Goal: Task Accomplishment & Management: Manage account settings

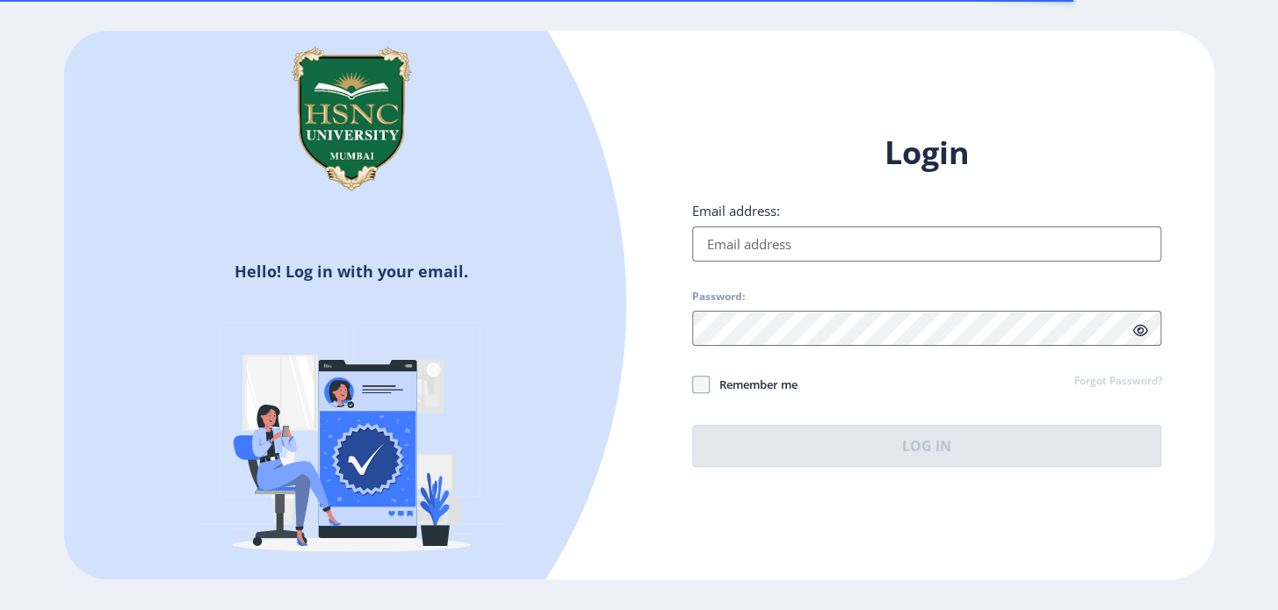
type input "[EMAIL_ADDRESS][DOMAIN_NAME]"
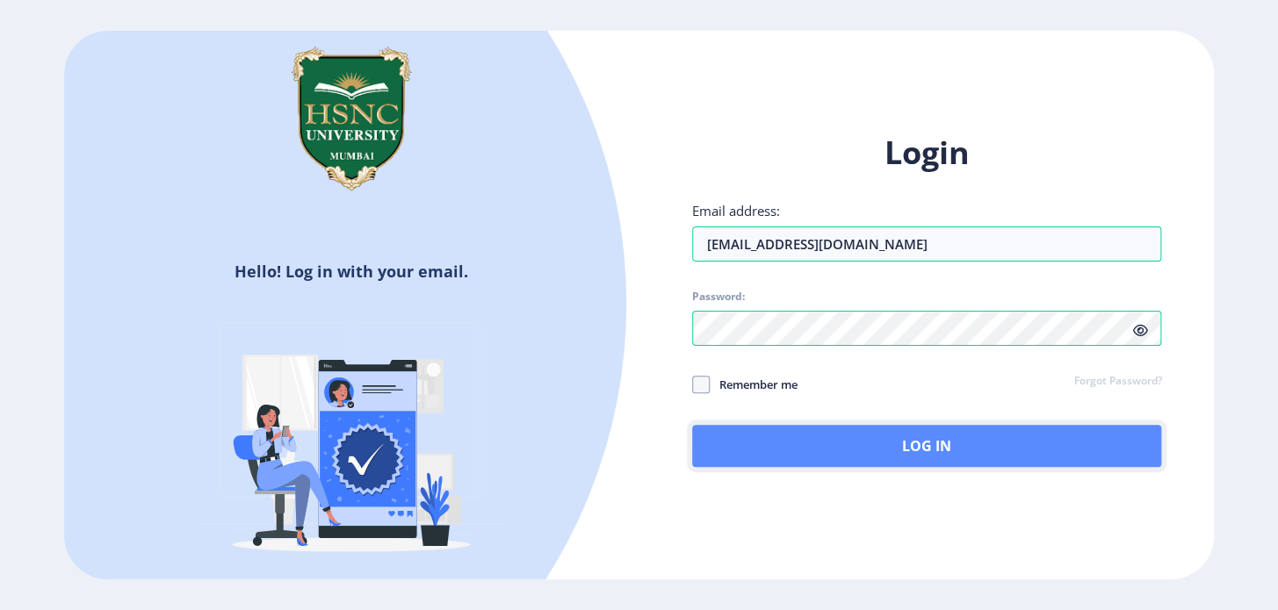
click at [869, 447] on button "Log In" at bounding box center [927, 446] width 470 height 42
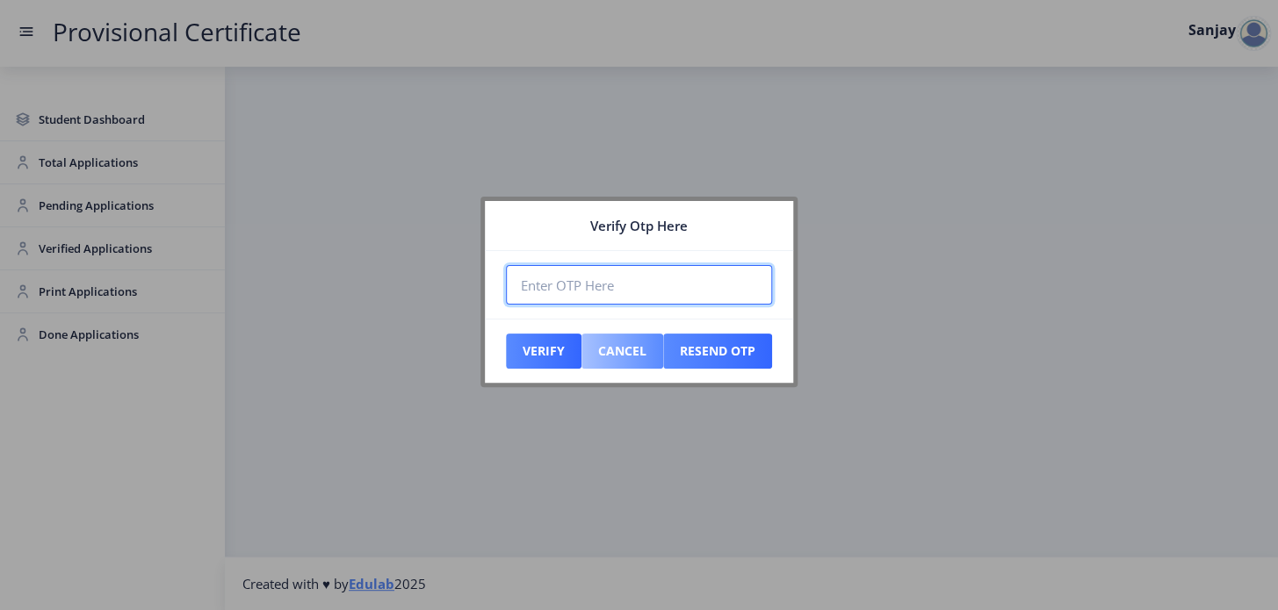
paste input "504959"
type input "504959"
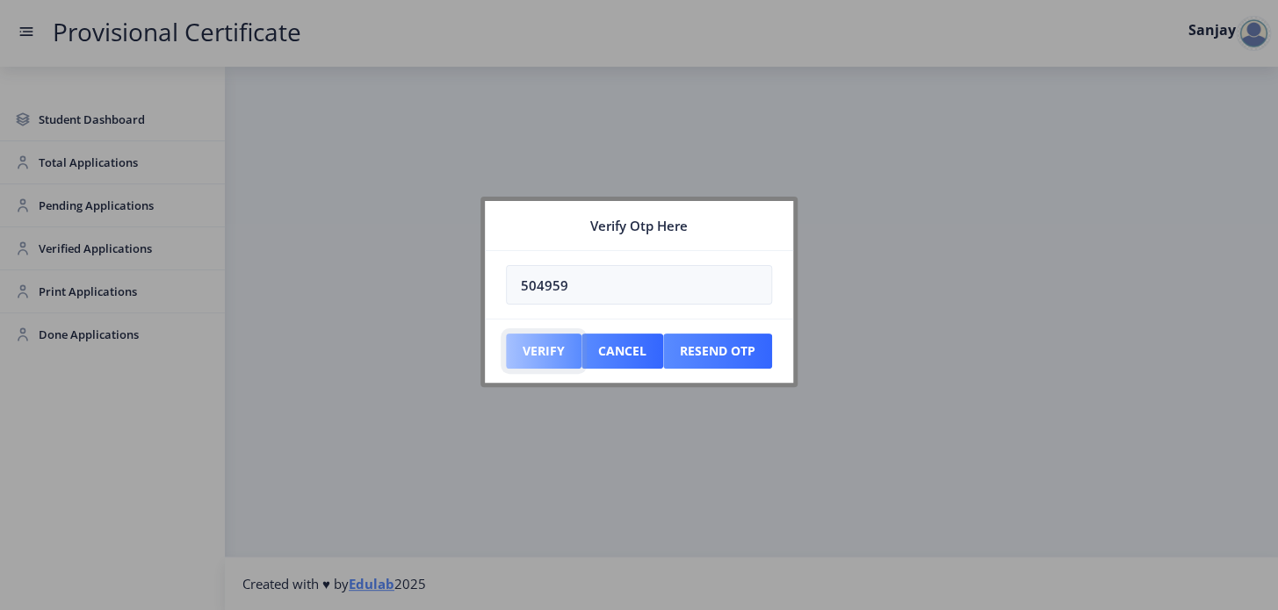
click at [549, 354] on button "Verify" at bounding box center [544, 351] width 76 height 35
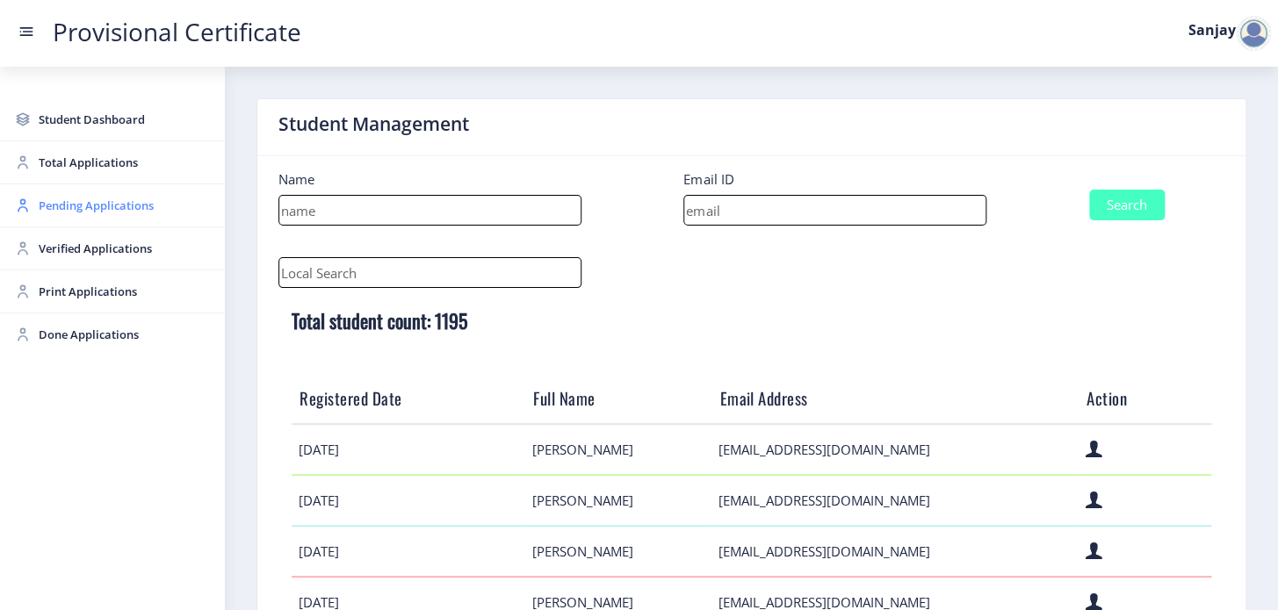
click at [112, 210] on span "Pending Applications" at bounding box center [125, 205] width 172 height 21
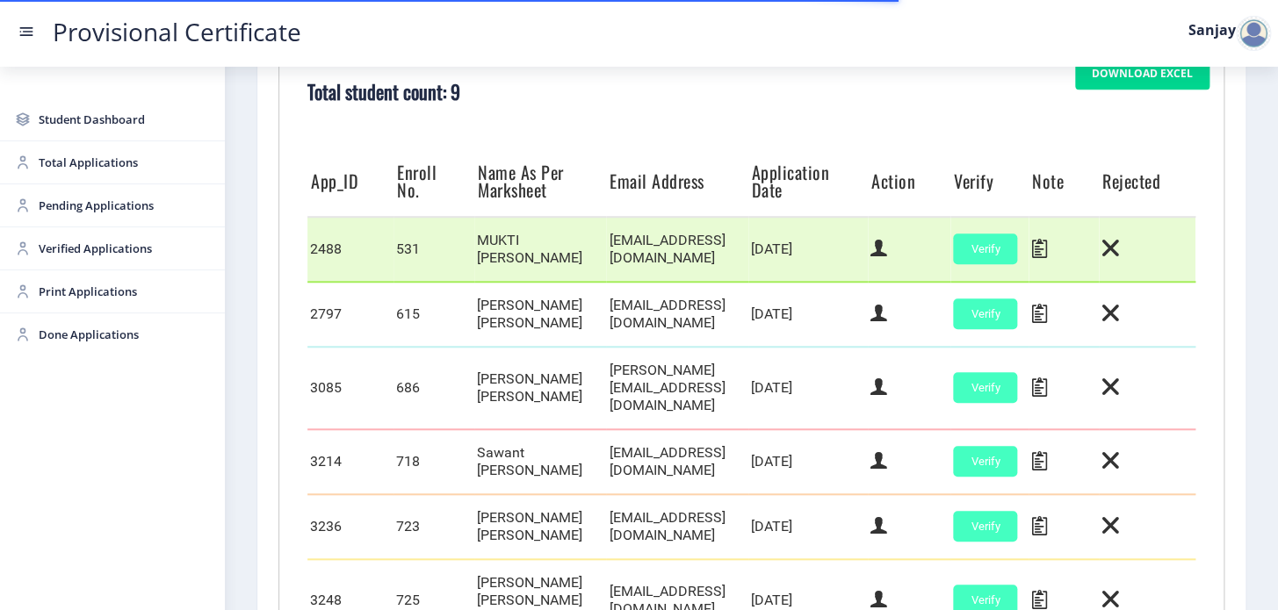
scroll to position [818, 0]
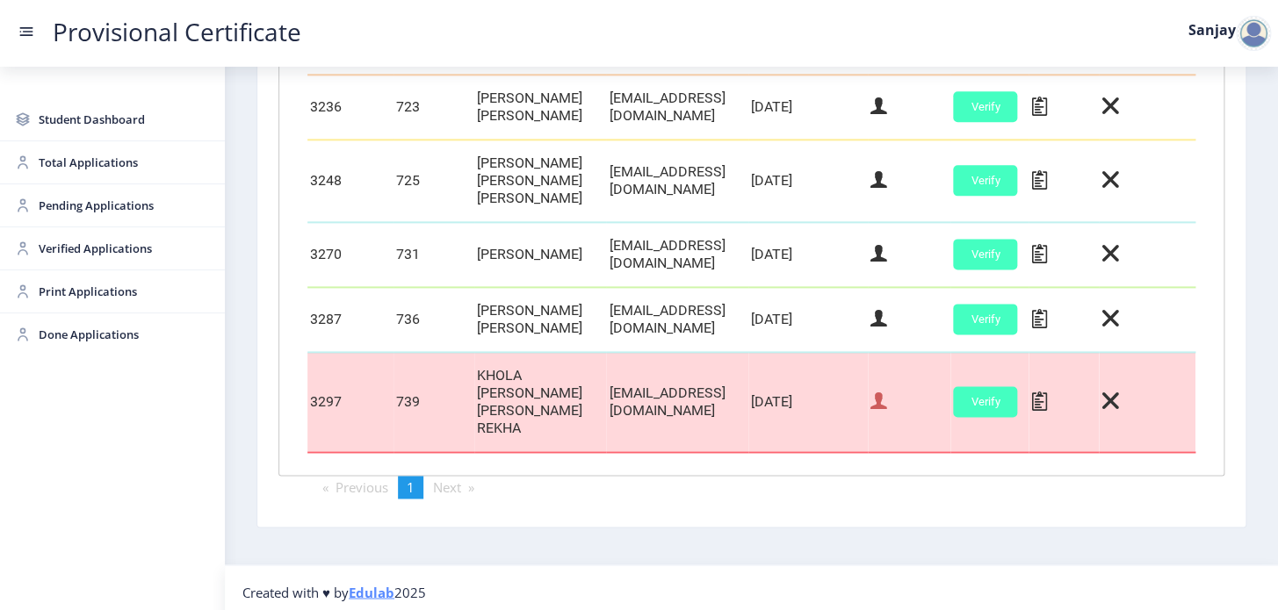
click at [887, 403] on icon at bounding box center [878, 401] width 17 height 23
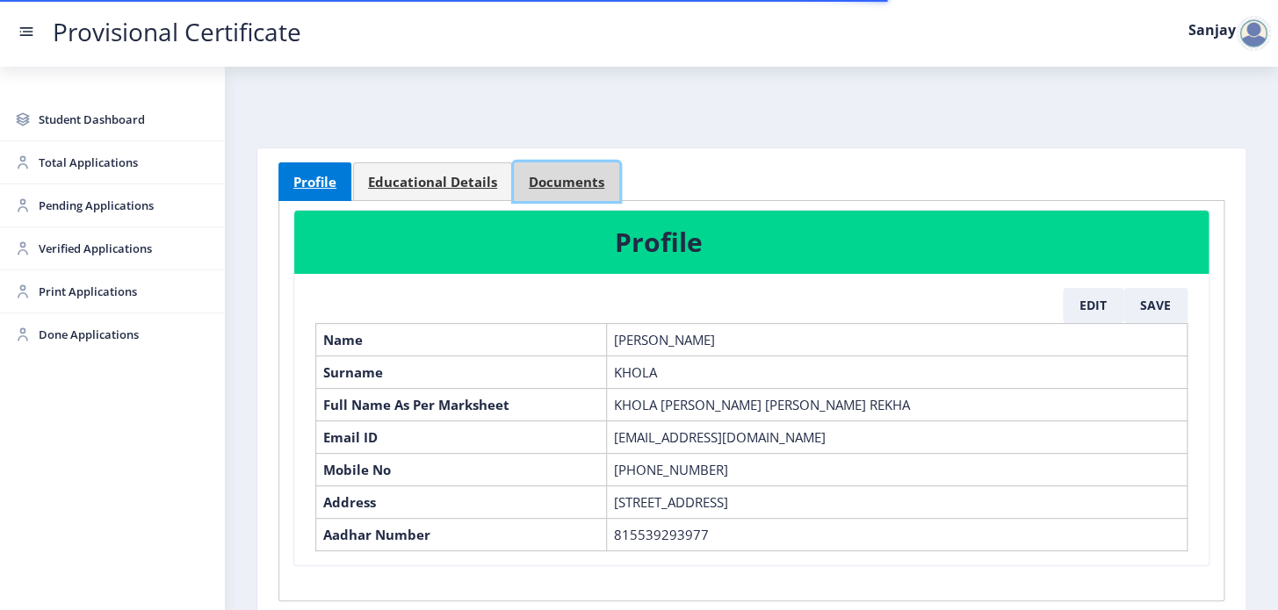
click at [578, 184] on span "Documents" at bounding box center [567, 182] width 76 height 13
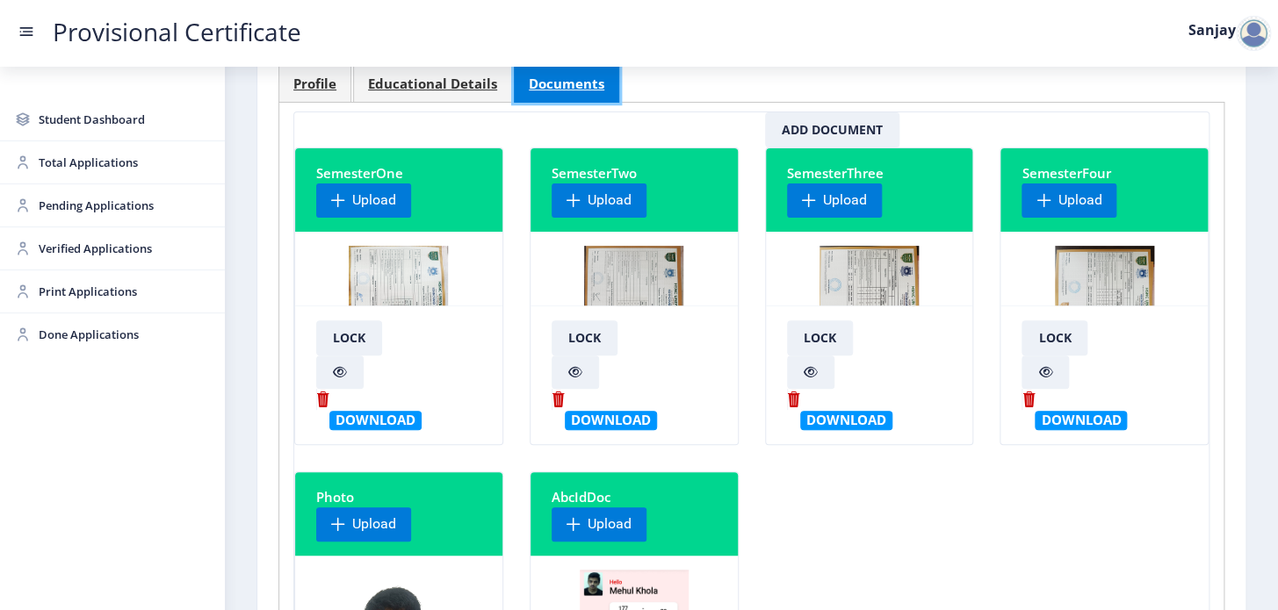
scroll to position [79, 0]
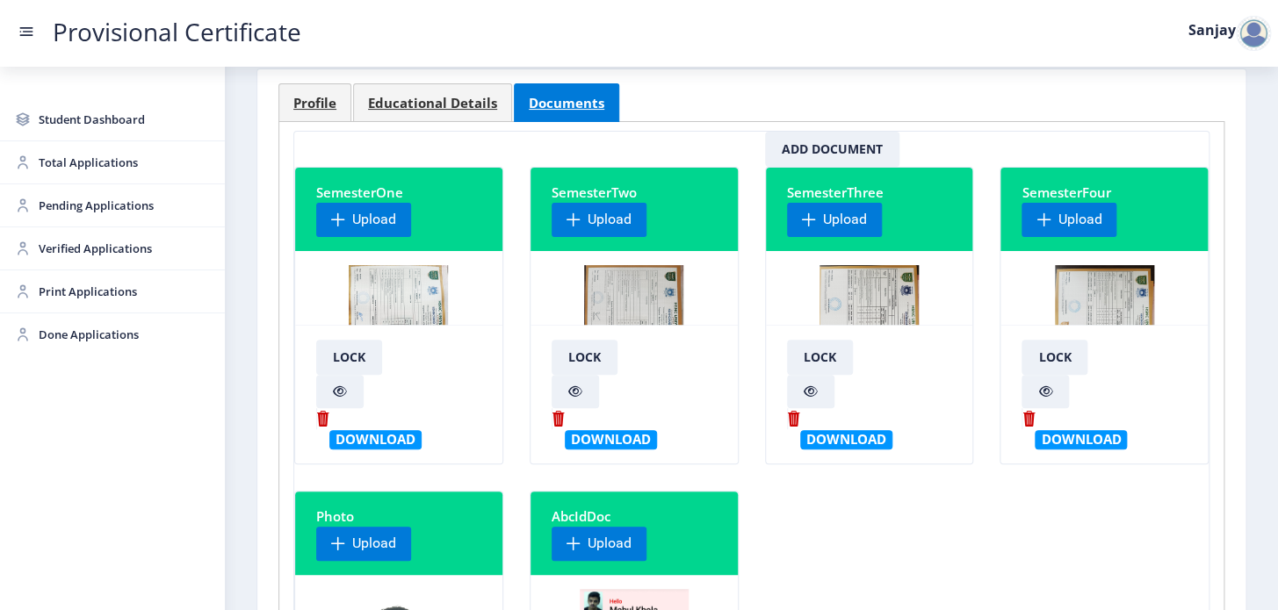
click at [1101, 286] on img at bounding box center [1104, 331] width 99 height 132
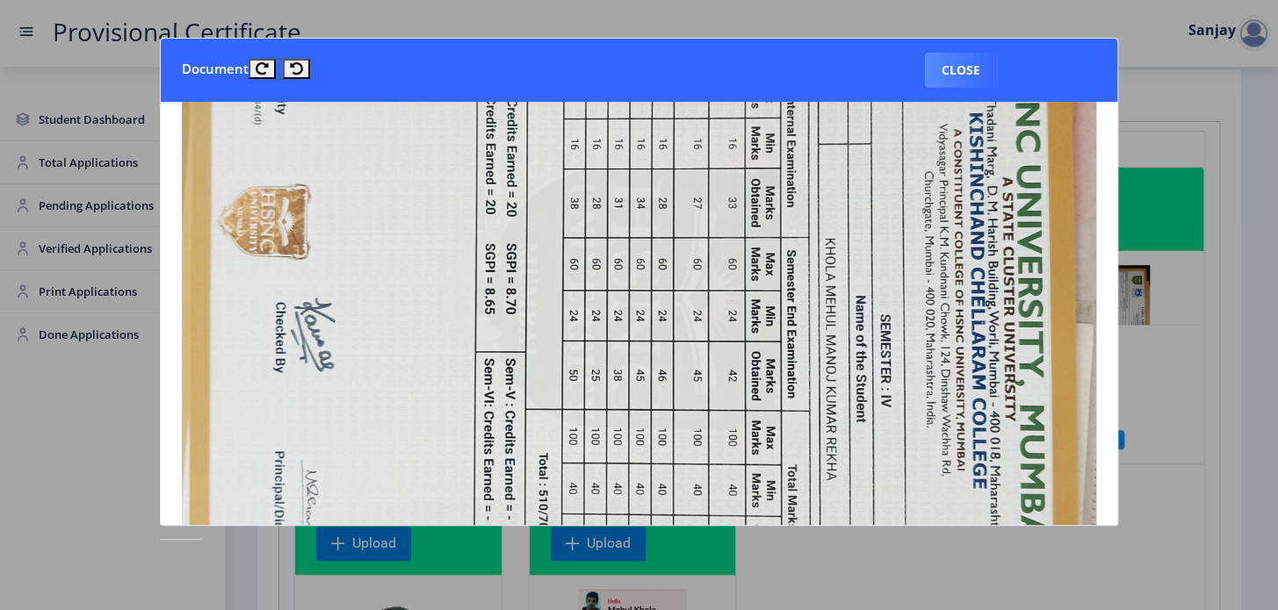
scroll to position [479, 0]
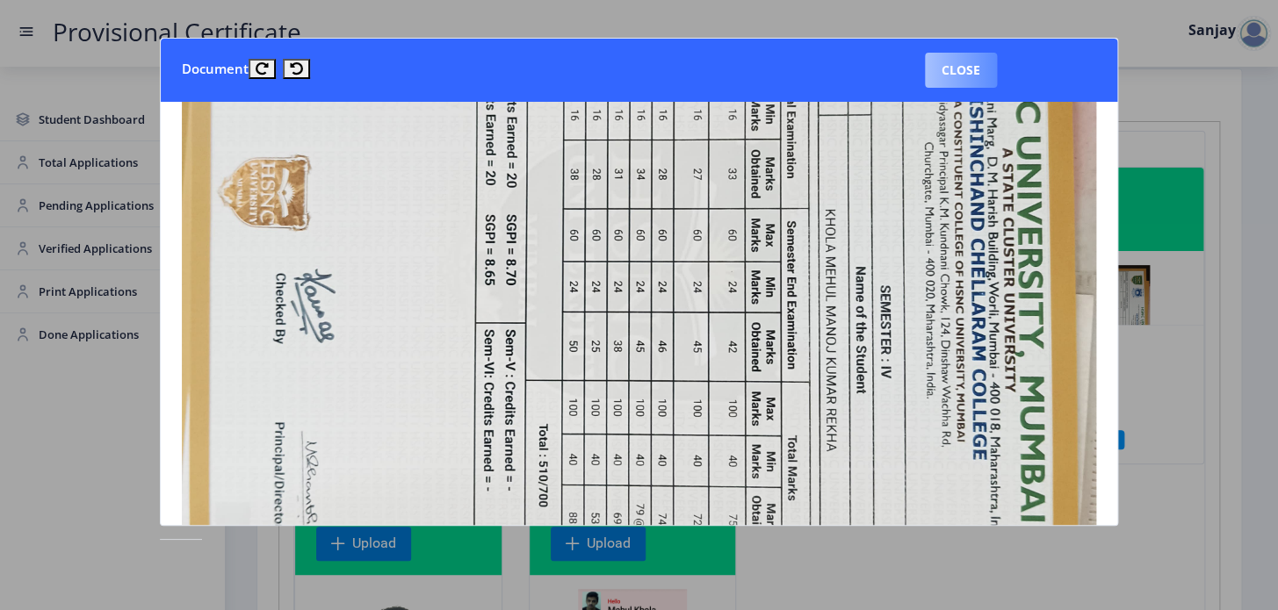
click at [984, 80] on button "Close" at bounding box center [961, 70] width 72 height 35
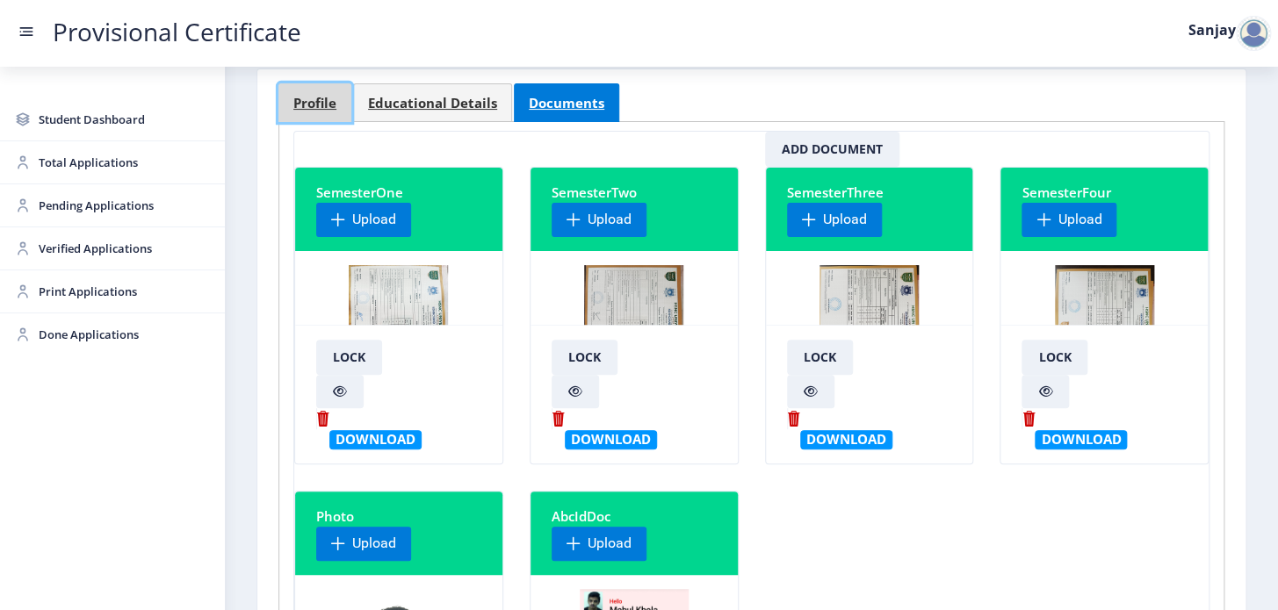
click at [309, 97] on span "Profile" at bounding box center [314, 103] width 43 height 13
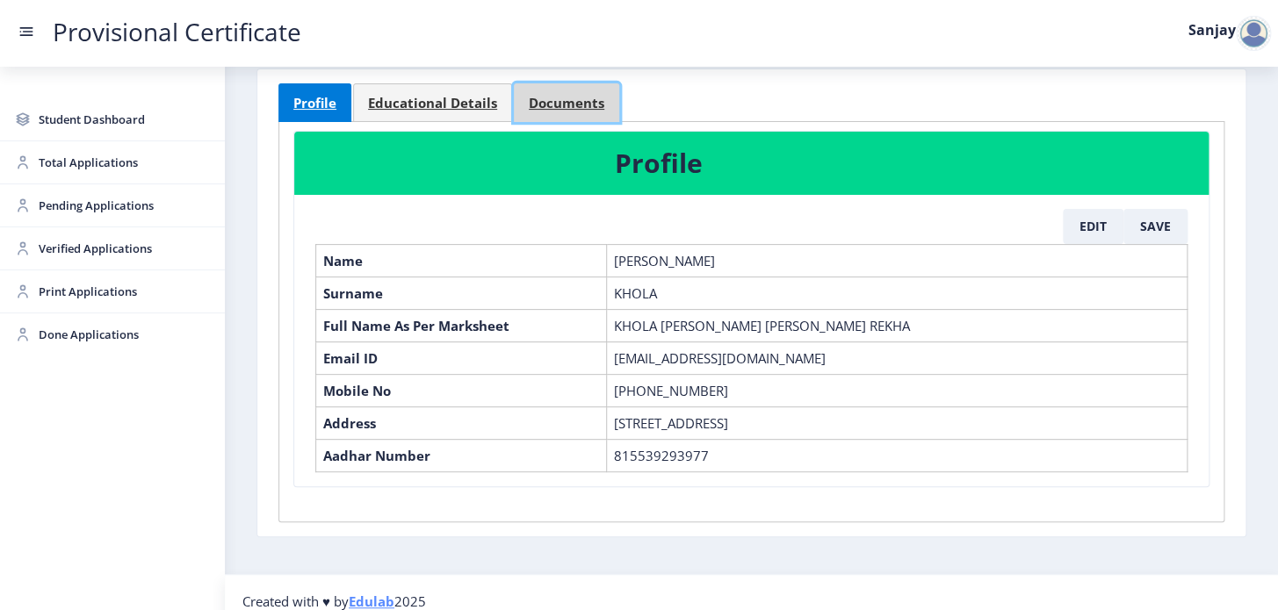
click at [566, 104] on span "Documents" at bounding box center [567, 103] width 76 height 13
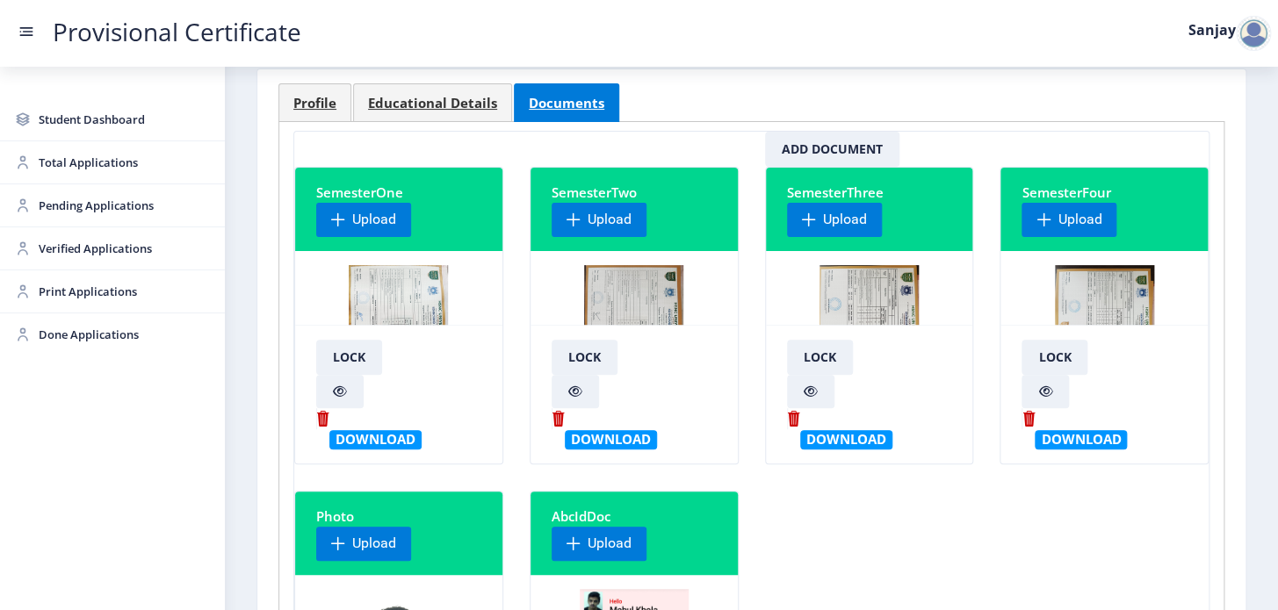
click at [819, 277] on img at bounding box center [868, 331] width 99 height 132
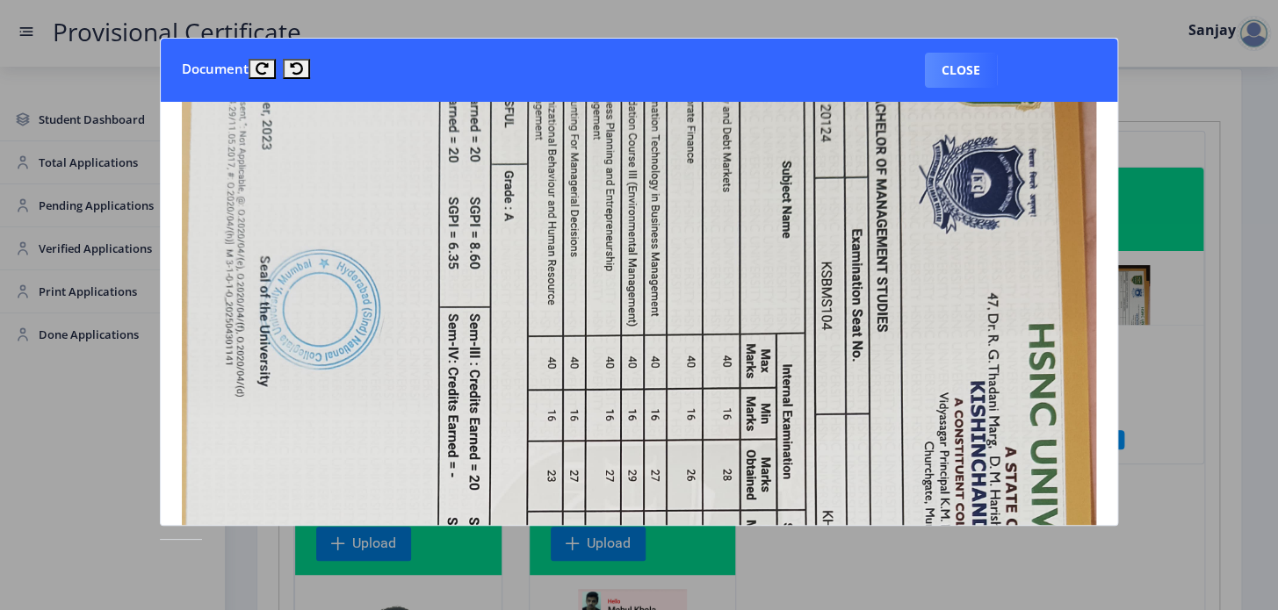
scroll to position [239, 0]
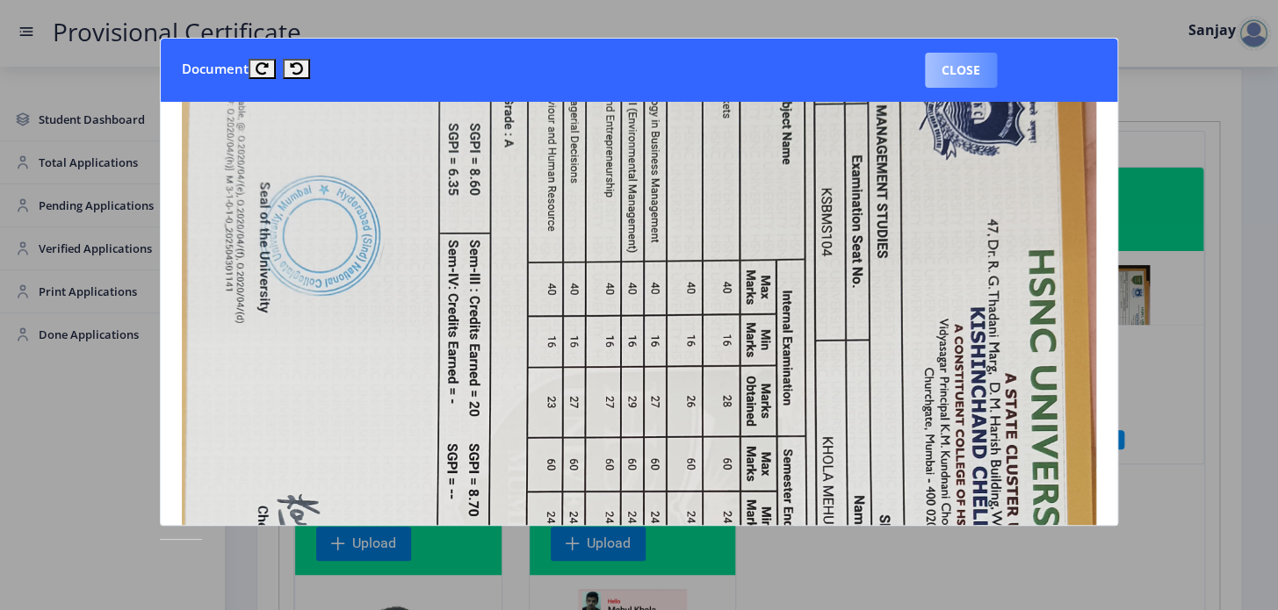
click at [964, 57] on button "Close" at bounding box center [961, 70] width 72 height 35
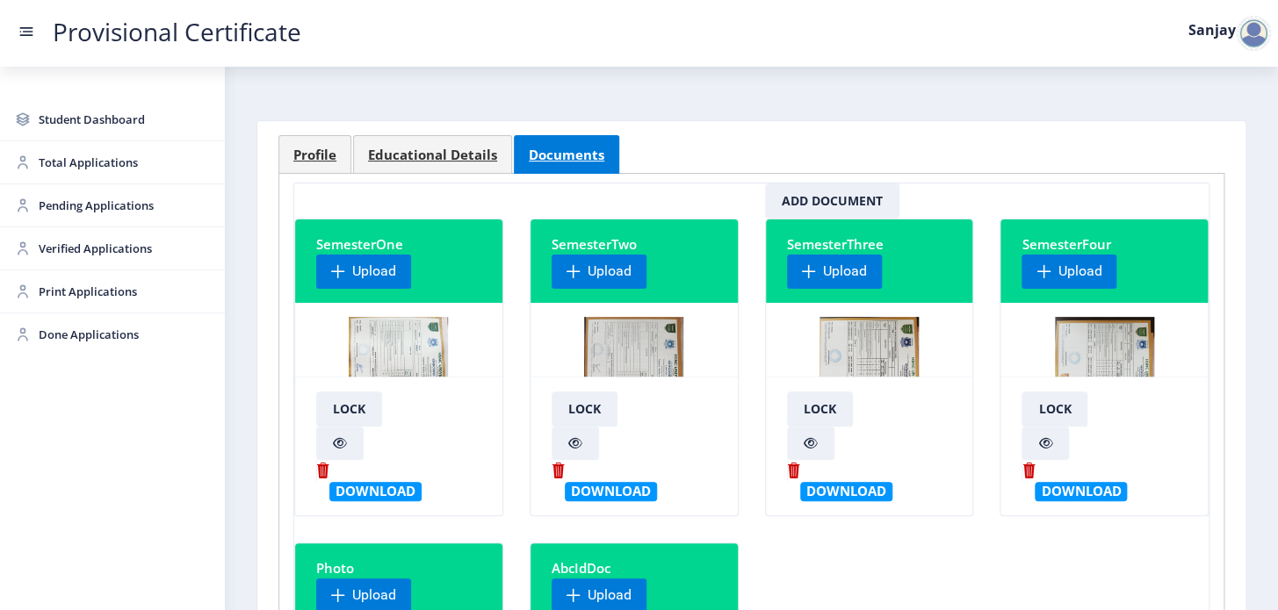
scroll to position [0, 0]
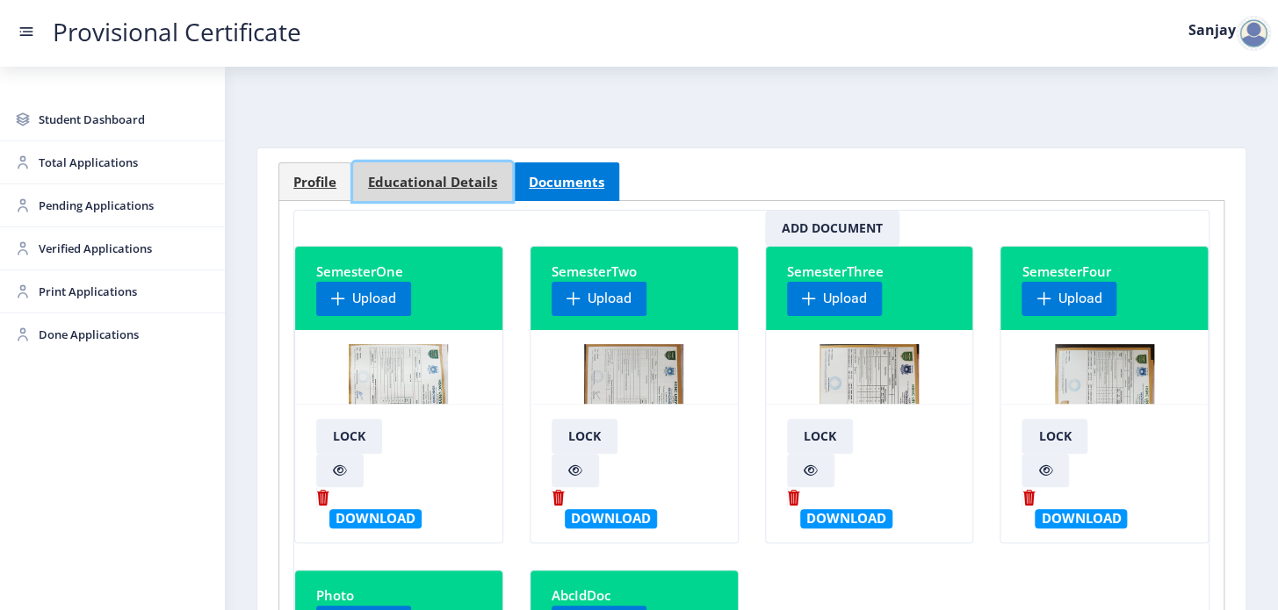
click at [403, 186] on span "Educational Details" at bounding box center [432, 182] width 129 height 13
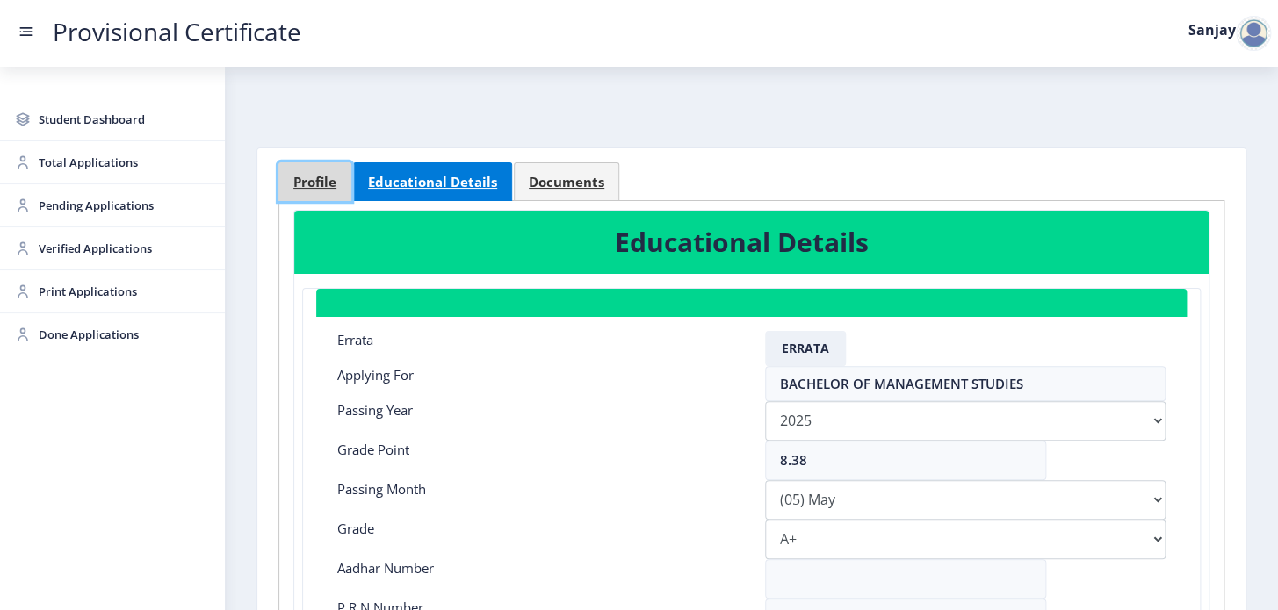
click at [328, 187] on span "Profile" at bounding box center [314, 182] width 43 height 13
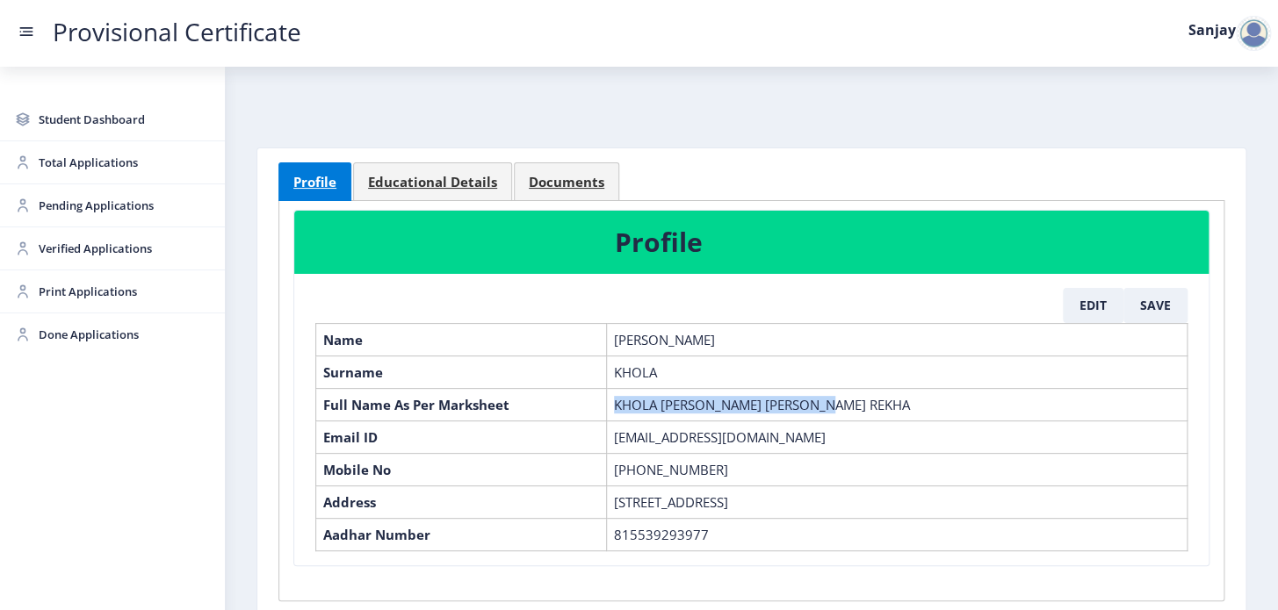
drag, startPoint x: 613, startPoint y: 403, endPoint x: 849, endPoint y: 412, distance: 236.4
click at [849, 412] on td "KHOLA [PERSON_NAME] [PERSON_NAME] REKHA" at bounding box center [896, 404] width 580 height 32
copy td "KHOLA [PERSON_NAME] [PERSON_NAME] REKHA"
click at [426, 179] on span "Educational Details" at bounding box center [432, 182] width 129 height 13
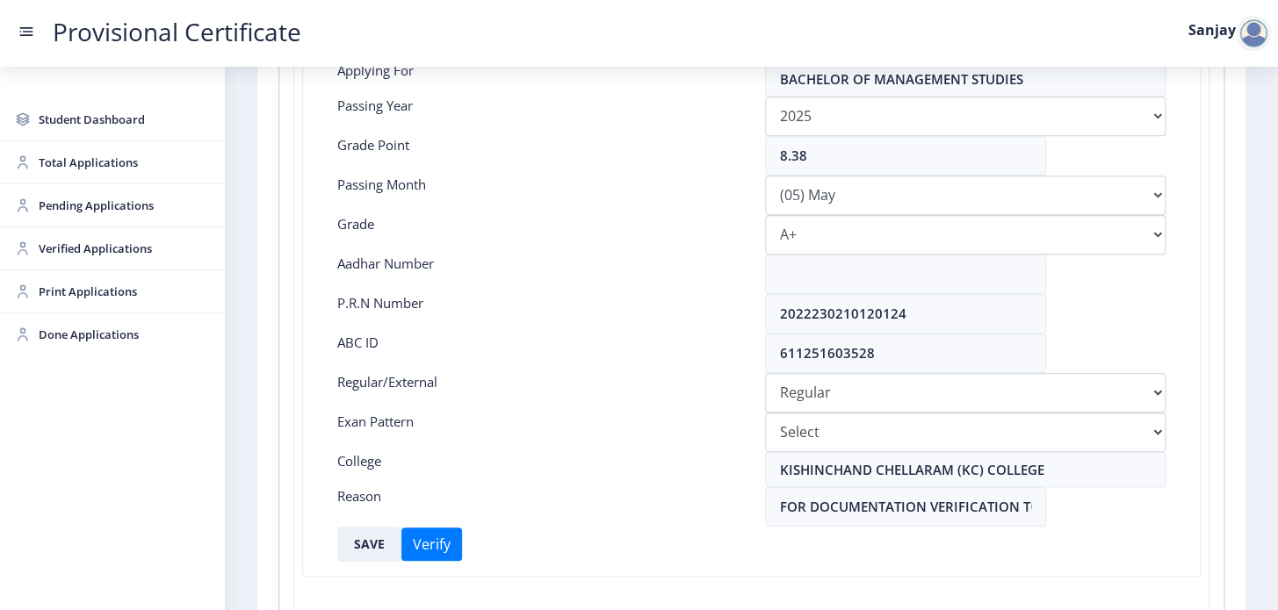
scroll to position [319, 0]
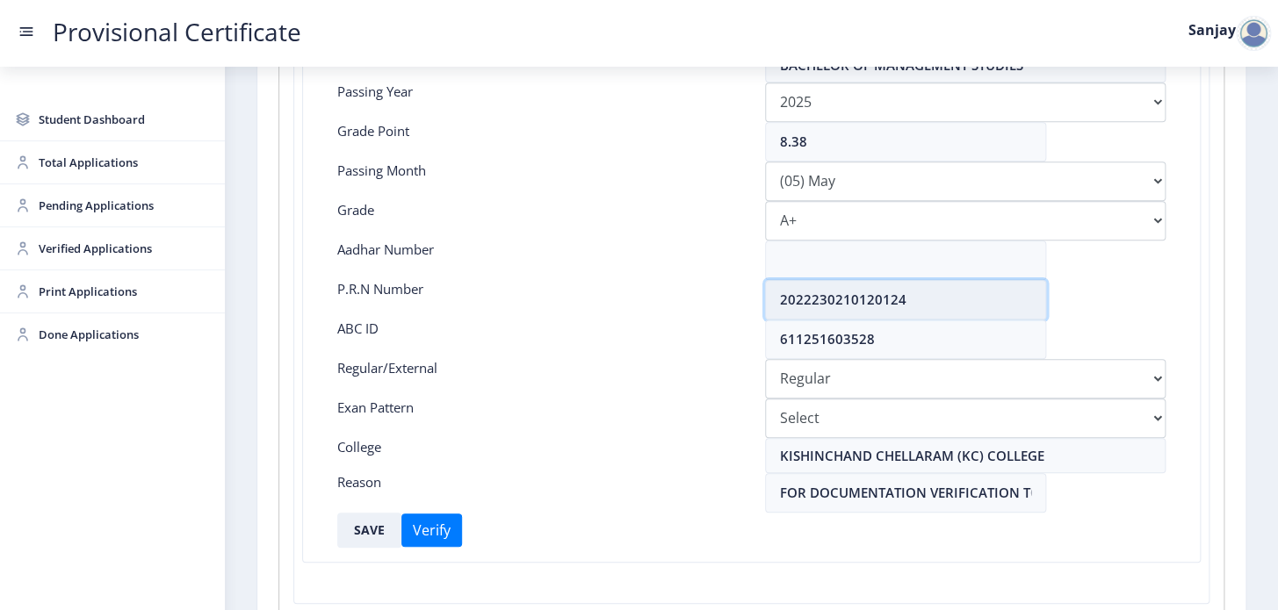
drag, startPoint x: 775, startPoint y: 297, endPoint x: 903, endPoint y: 299, distance: 127.3
click at [903, 299] on input "2022230210120124" at bounding box center [905, 300] width 281 height 40
click at [393, 241] on div "Aadhar Number" at bounding box center [538, 261] width 428 height 40
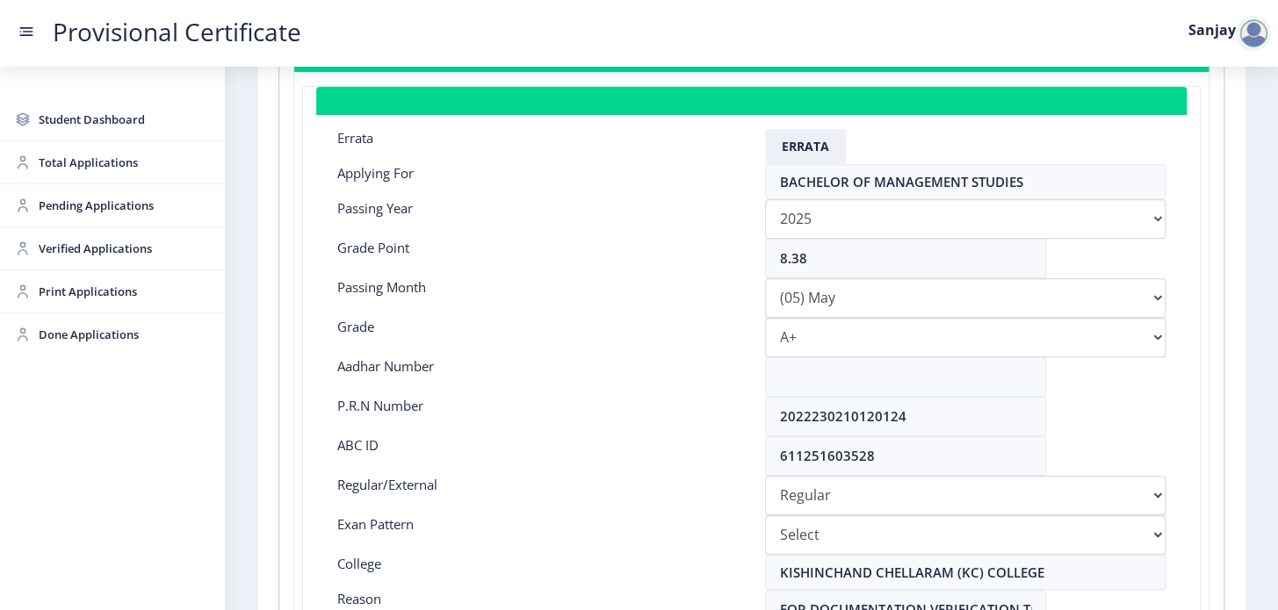
scroll to position [0, 0]
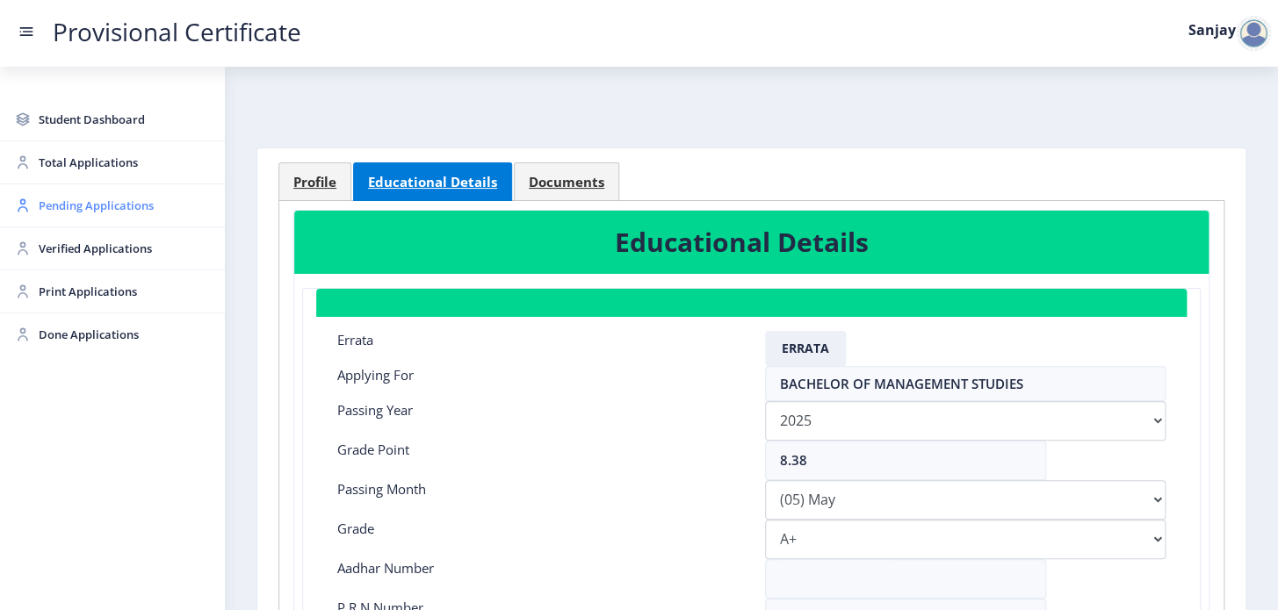
click at [86, 205] on span "Pending Applications" at bounding box center [125, 205] width 172 height 21
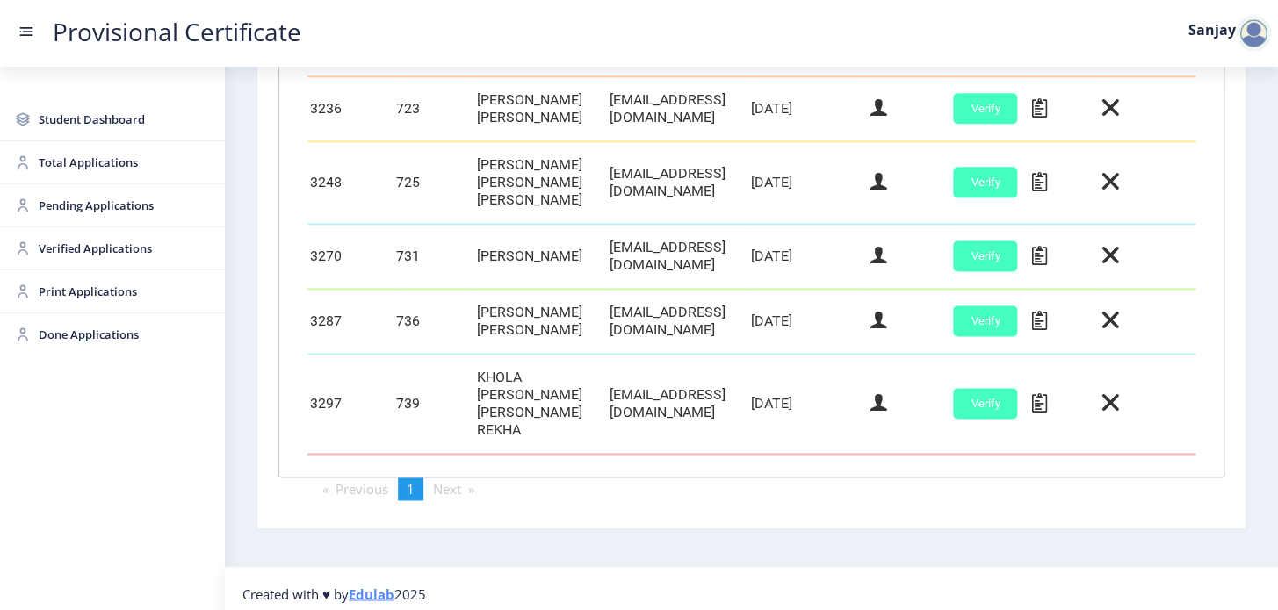
scroll to position [818, 0]
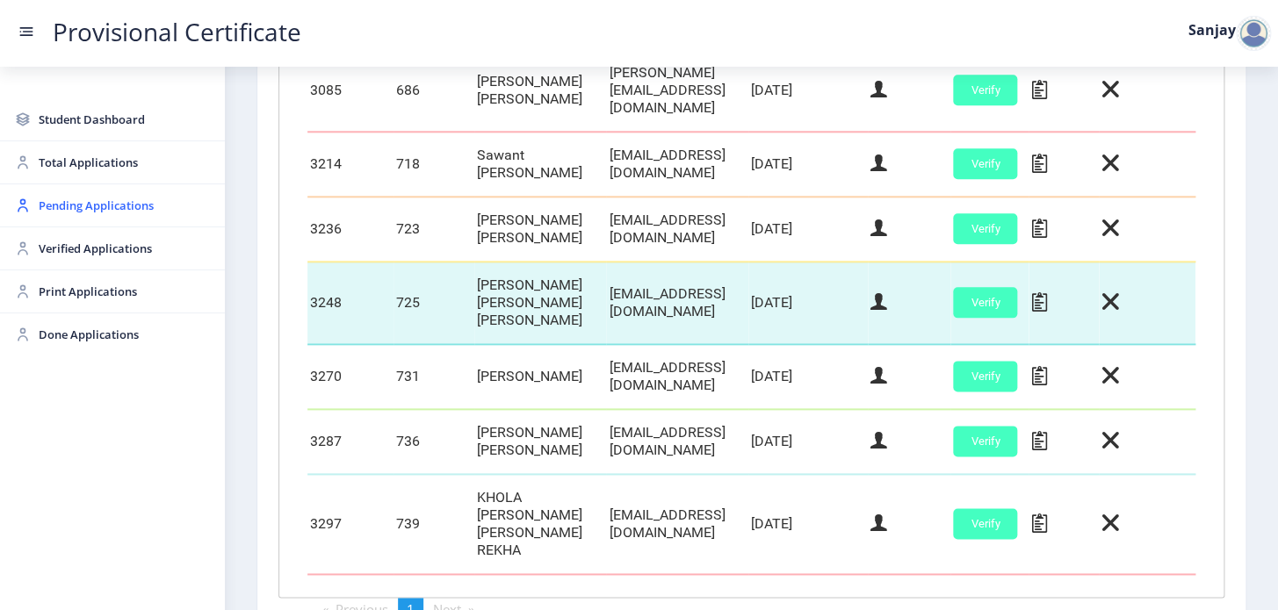
scroll to position [818, 0]
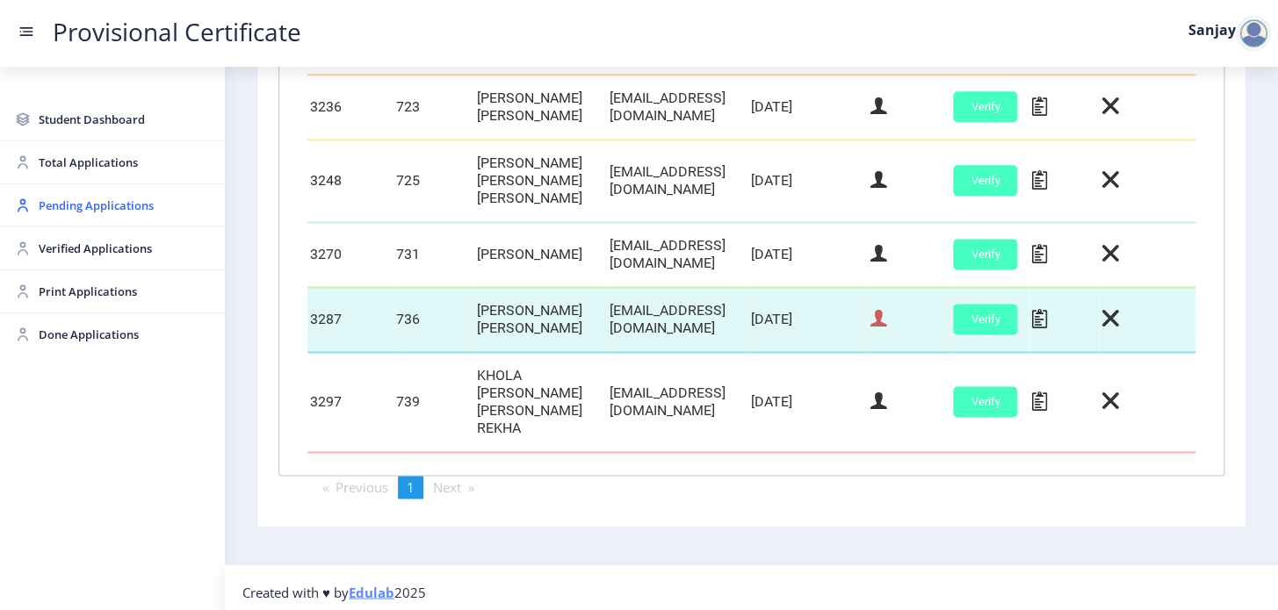
click at [887, 319] on icon at bounding box center [878, 318] width 17 height 23
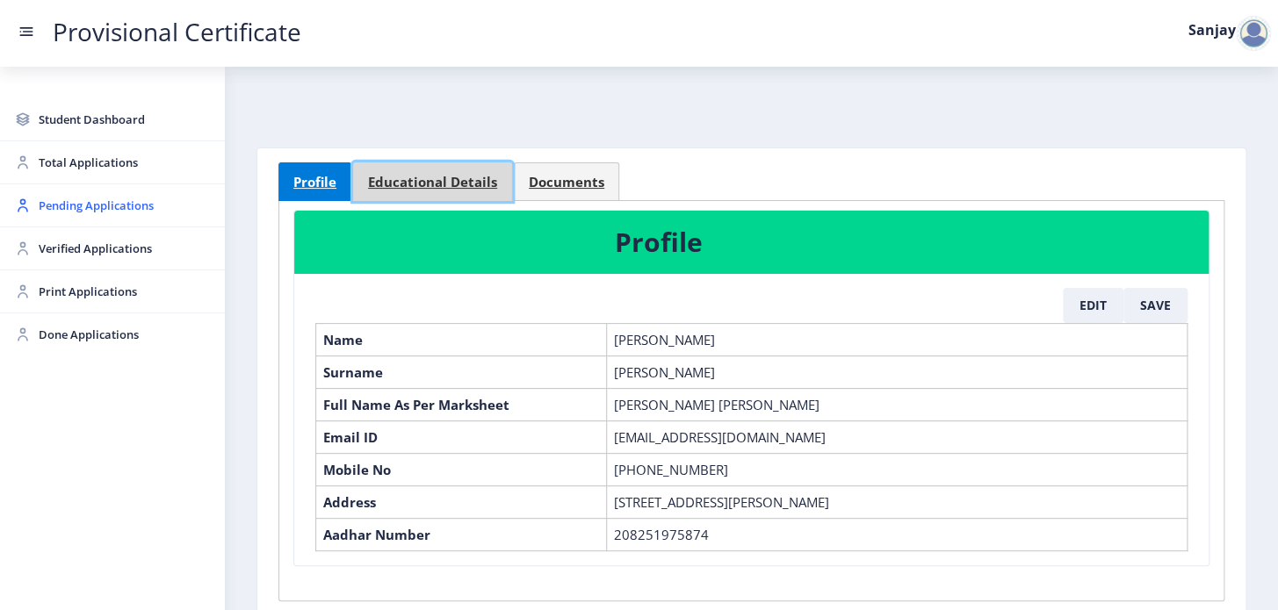
click at [454, 183] on span "Educational Details" at bounding box center [432, 182] width 129 height 13
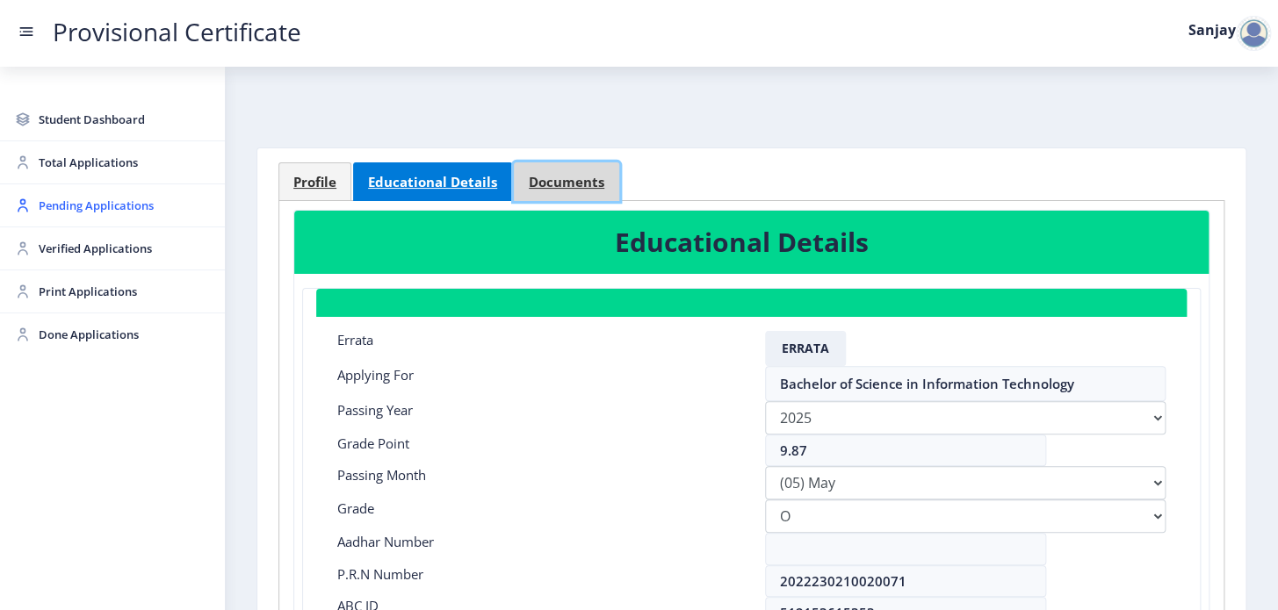
click at [541, 177] on span "Documents" at bounding box center [567, 182] width 76 height 13
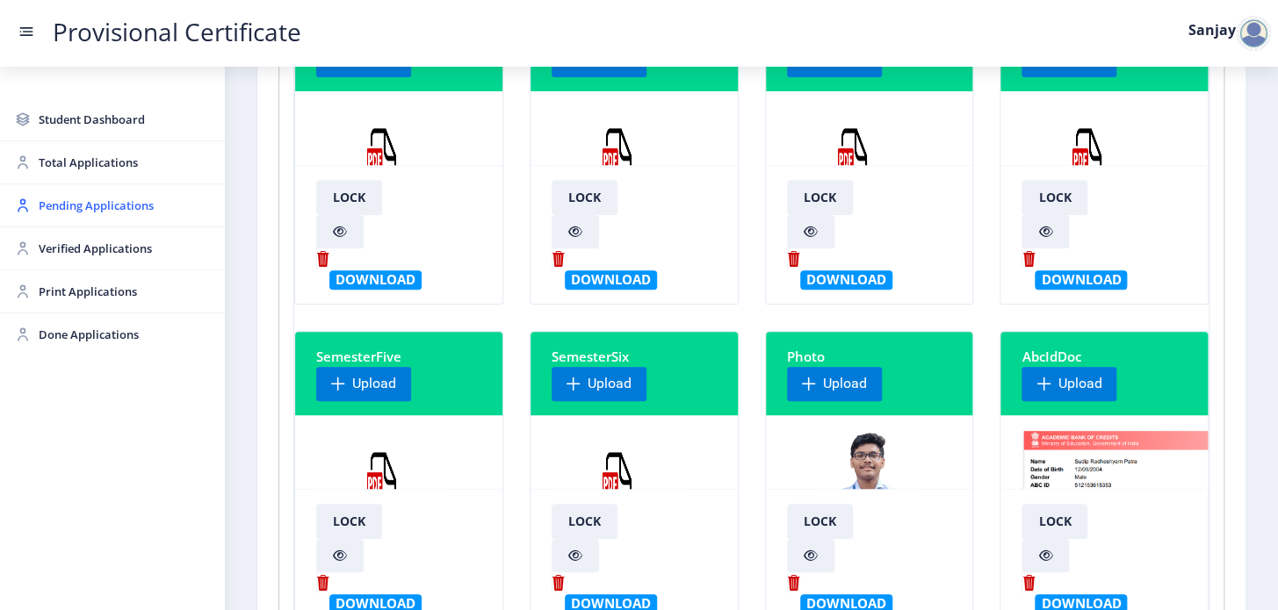
scroll to position [319, 0]
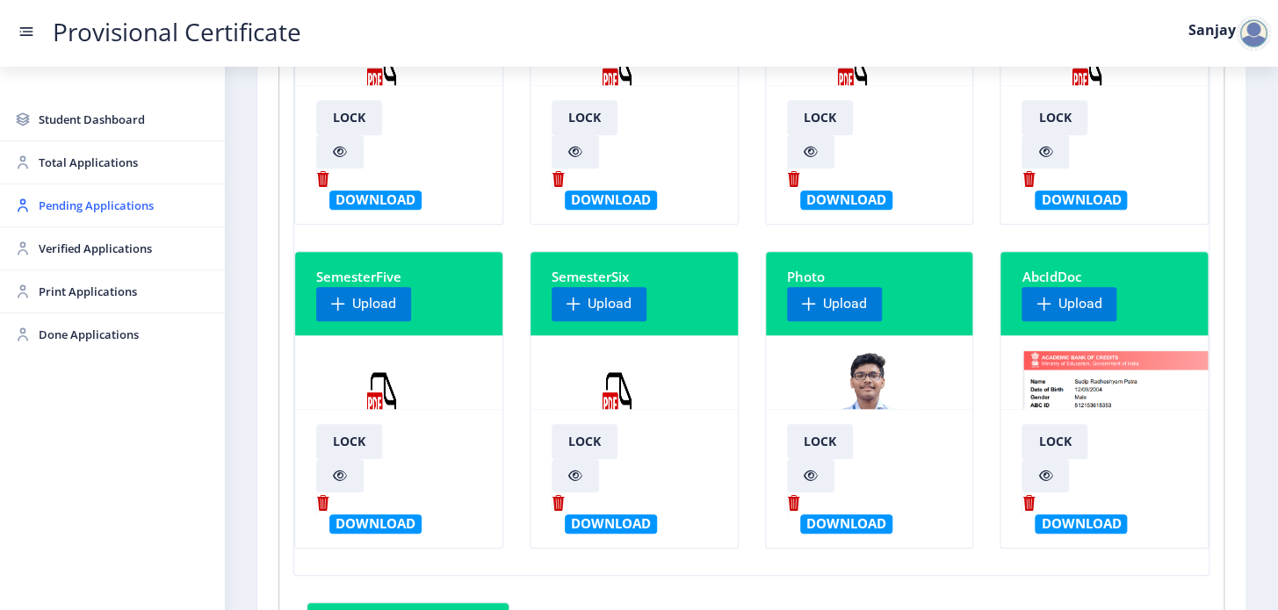
click at [615, 380] on img at bounding box center [617, 415] width 132 height 132
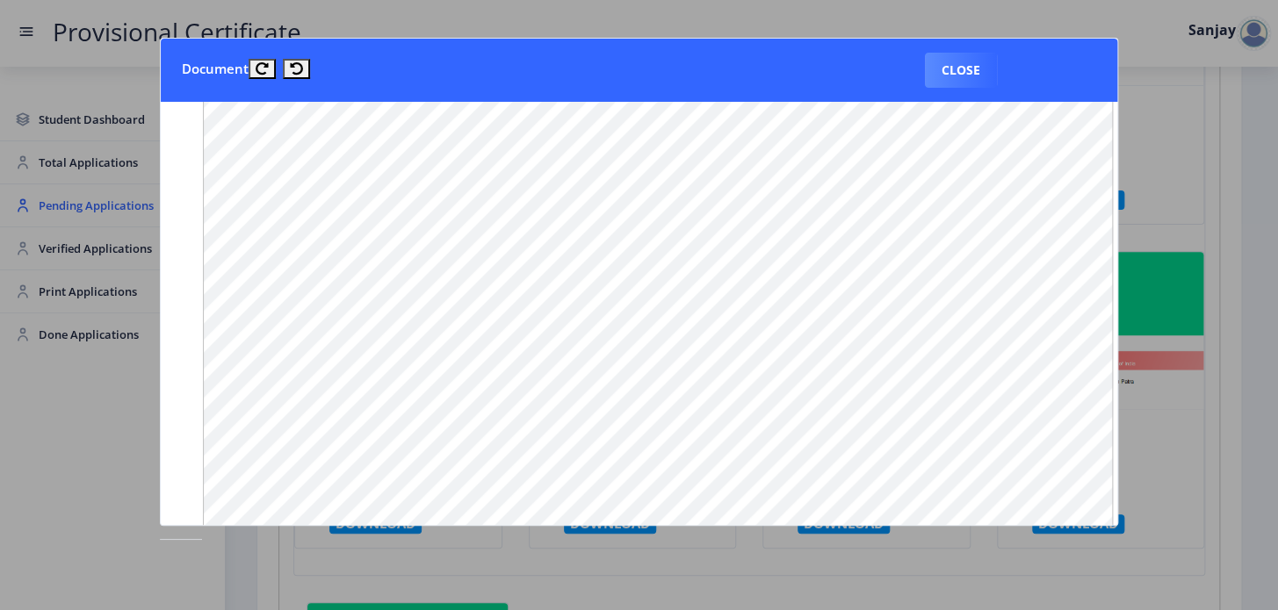
scroll to position [246, 0]
click at [984, 62] on button "Close" at bounding box center [961, 70] width 72 height 35
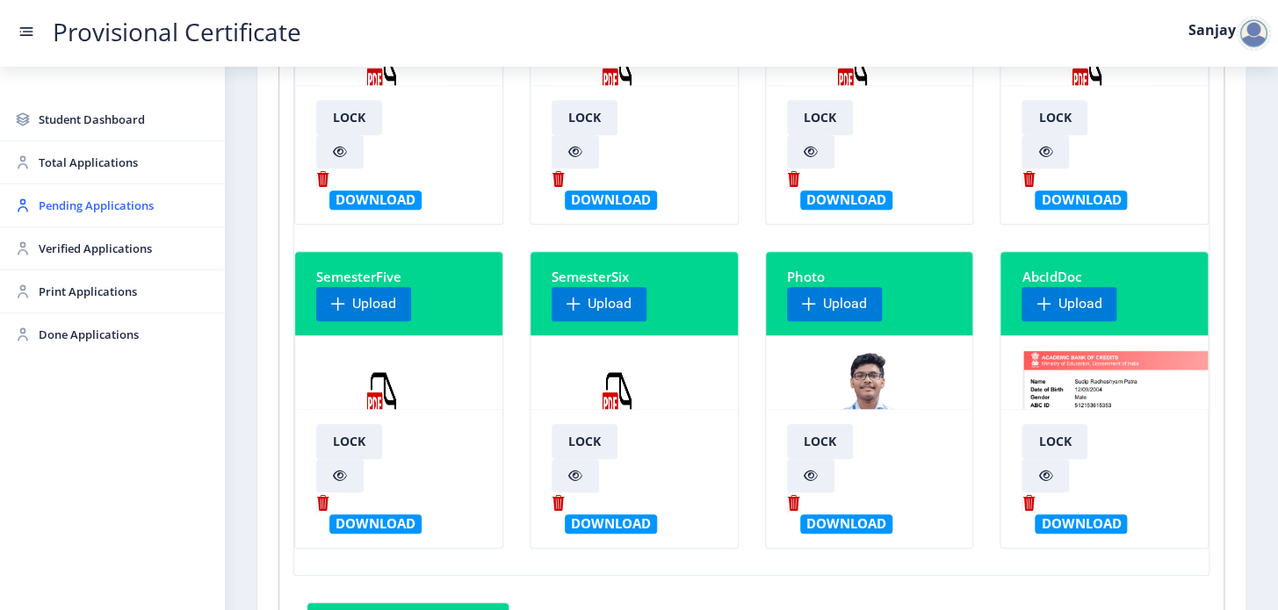
scroll to position [0, 0]
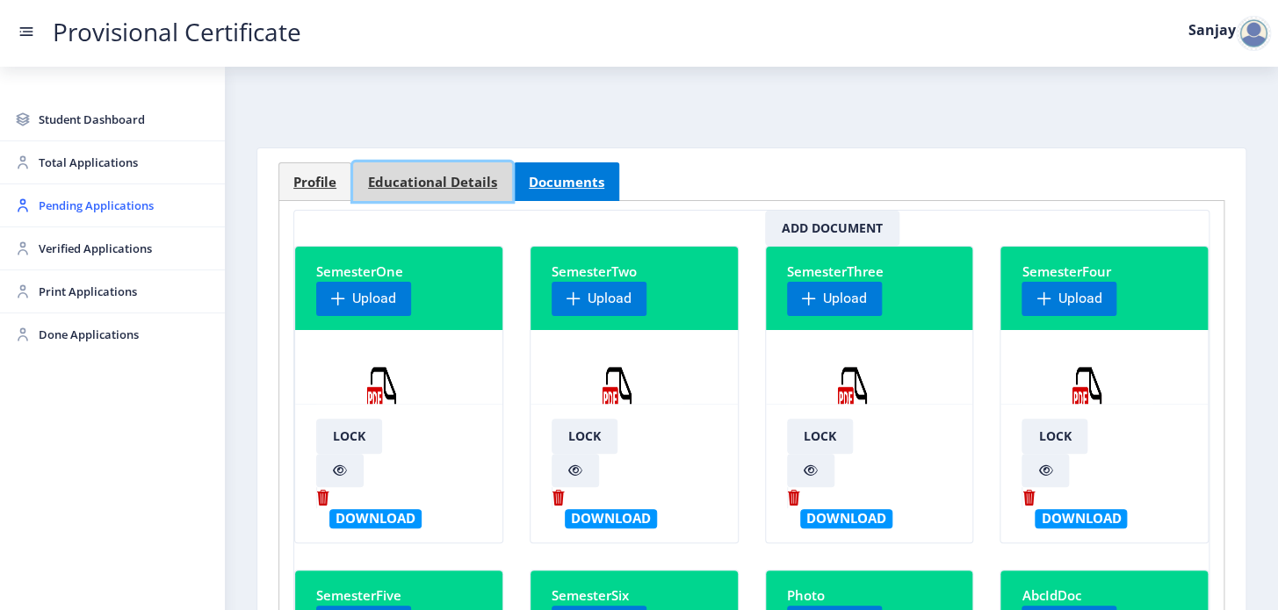
click at [464, 176] on span "Educational Details" at bounding box center [432, 182] width 129 height 13
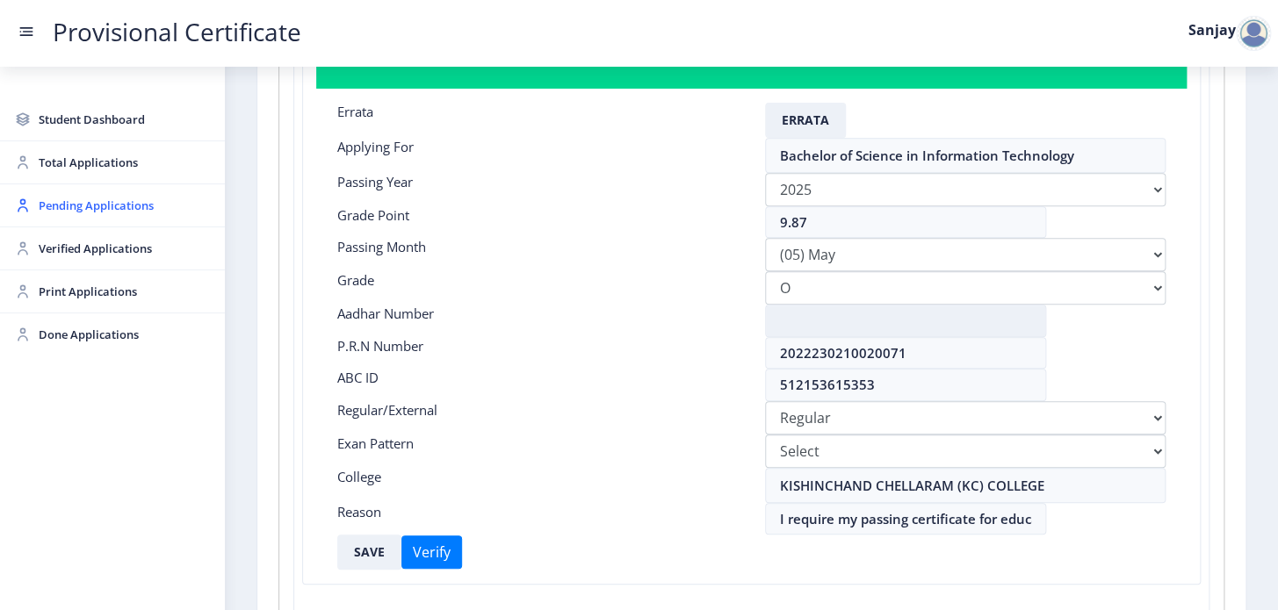
scroll to position [239, 0]
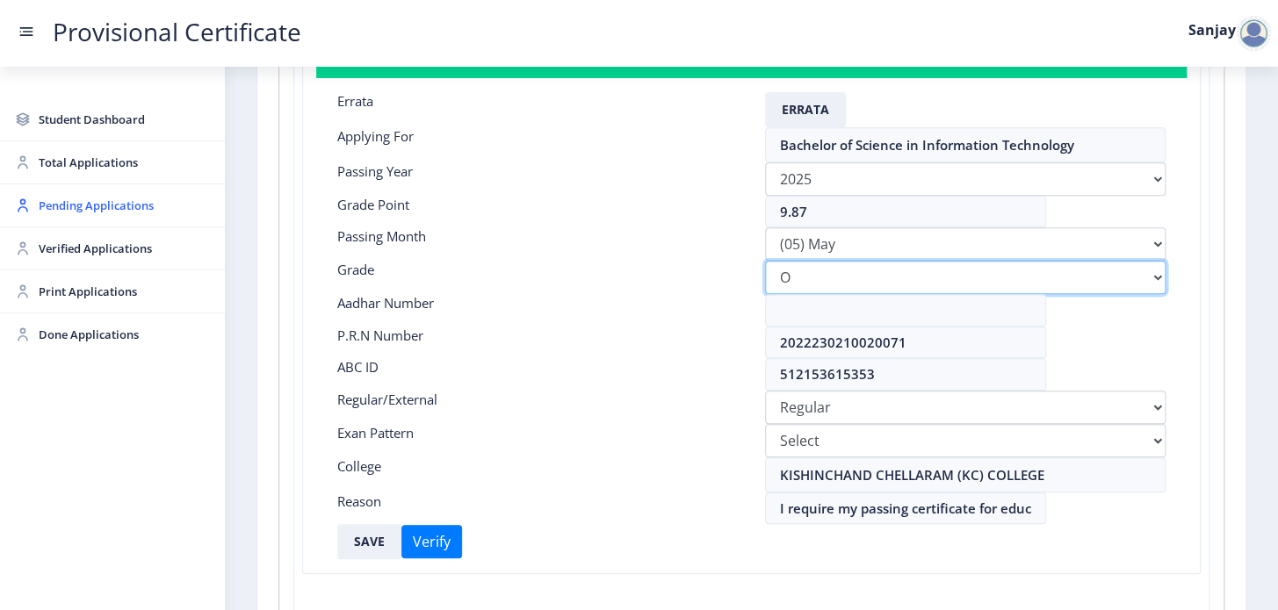
click at [859, 265] on select "Select Grade O A+ A B+ B C D F(Fail)" at bounding box center [965, 277] width 401 height 33
select select "A+"
click at [765, 261] on select "Select Grade O A+ A B+ B C D F(Fail)" at bounding box center [965, 277] width 401 height 33
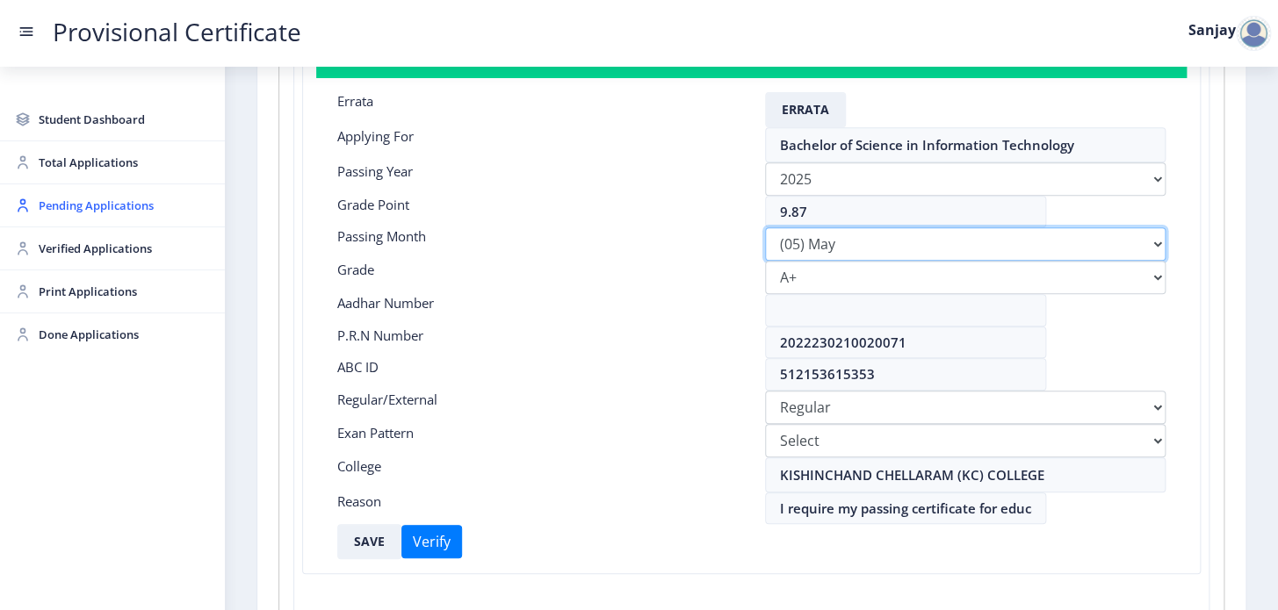
click at [1149, 238] on select "Please select PassingMonth (01) January (02) February (03) March (04) April (05…" at bounding box center [965, 243] width 401 height 33
select select "March"
click at [765, 227] on select "Please select PassingMonth (01) January (02) February (03) March (04) April (05…" at bounding box center [965, 243] width 401 height 33
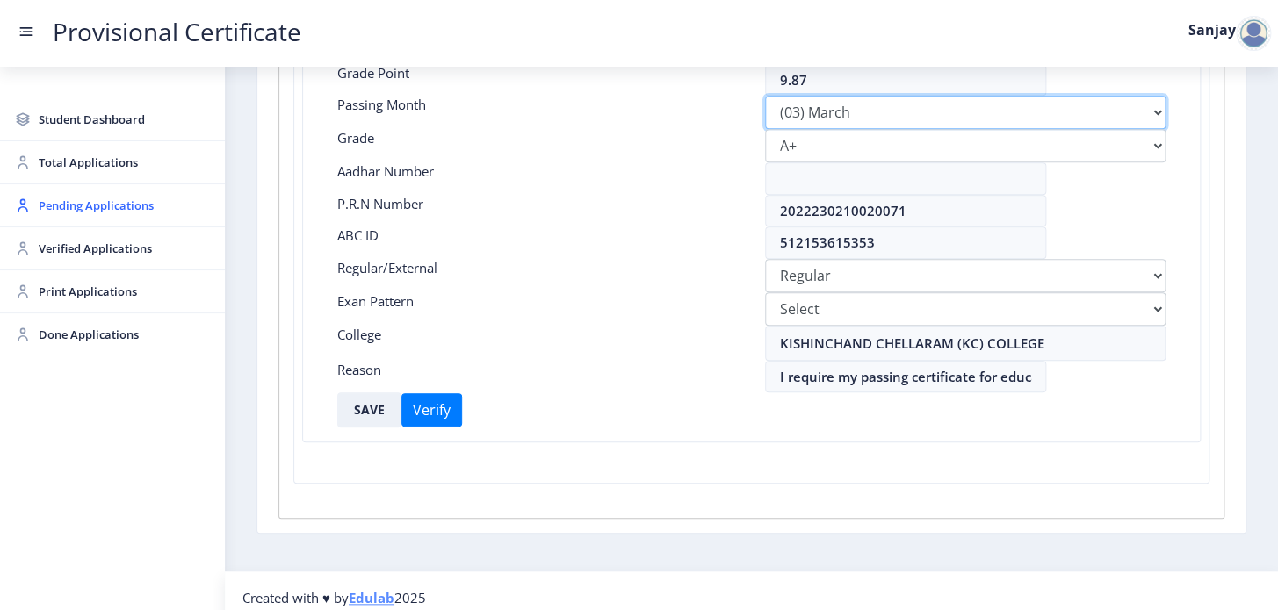
scroll to position [382, 0]
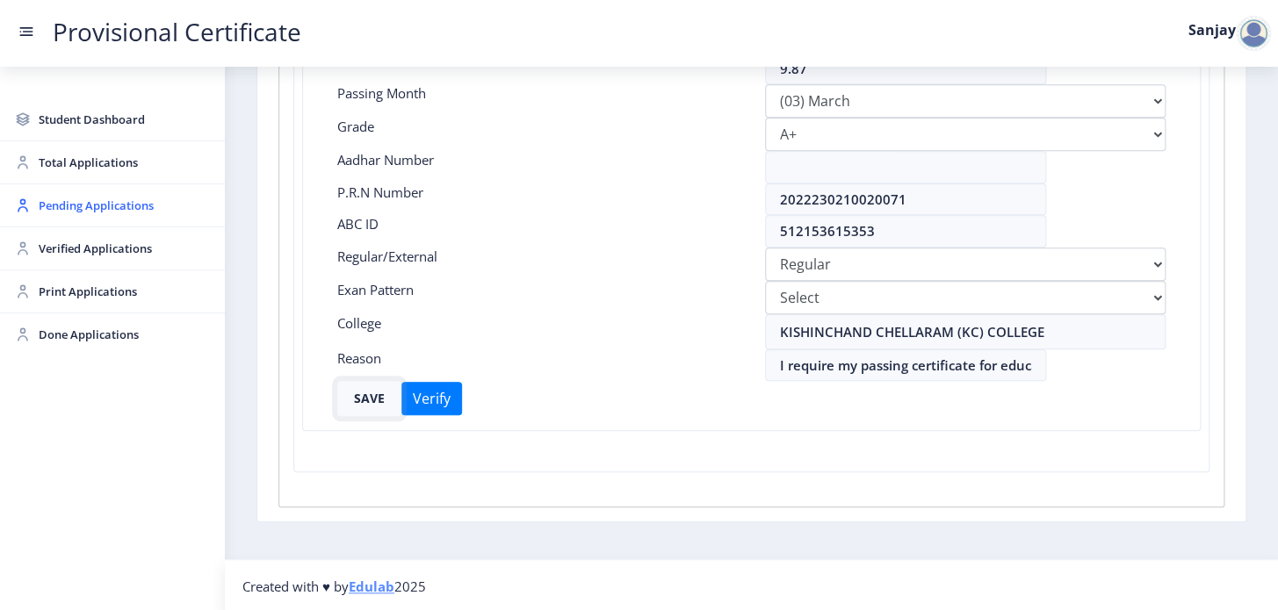
click at [385, 400] on button "SAVE" at bounding box center [369, 398] width 64 height 35
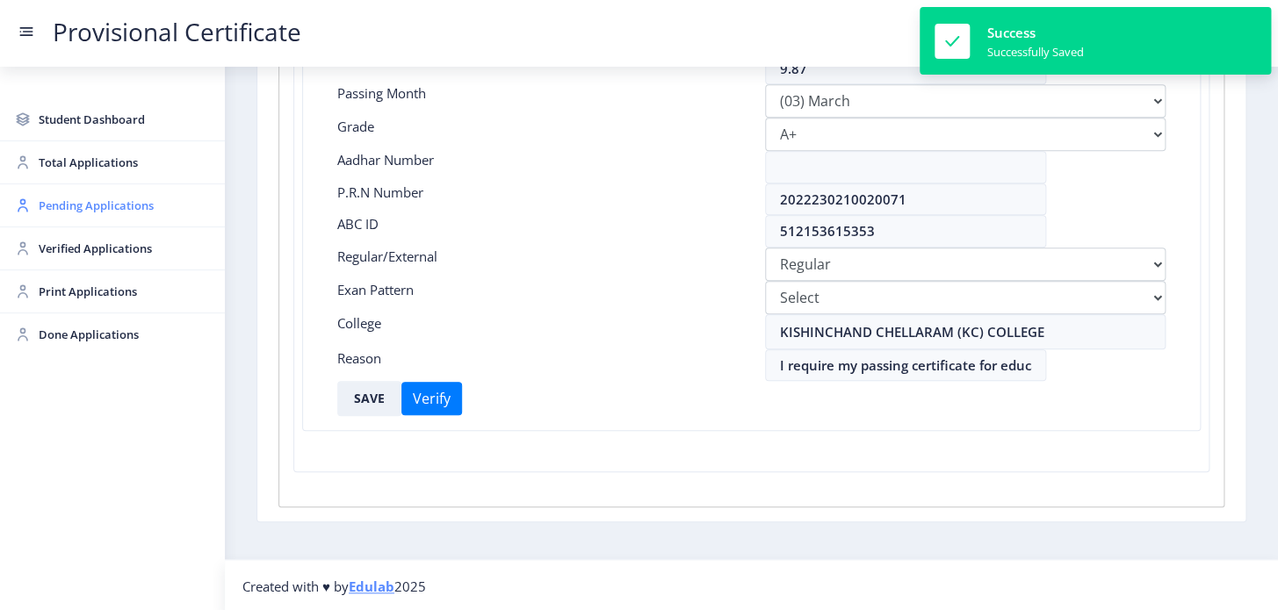
click at [140, 208] on span "Pending Applications" at bounding box center [125, 205] width 172 height 21
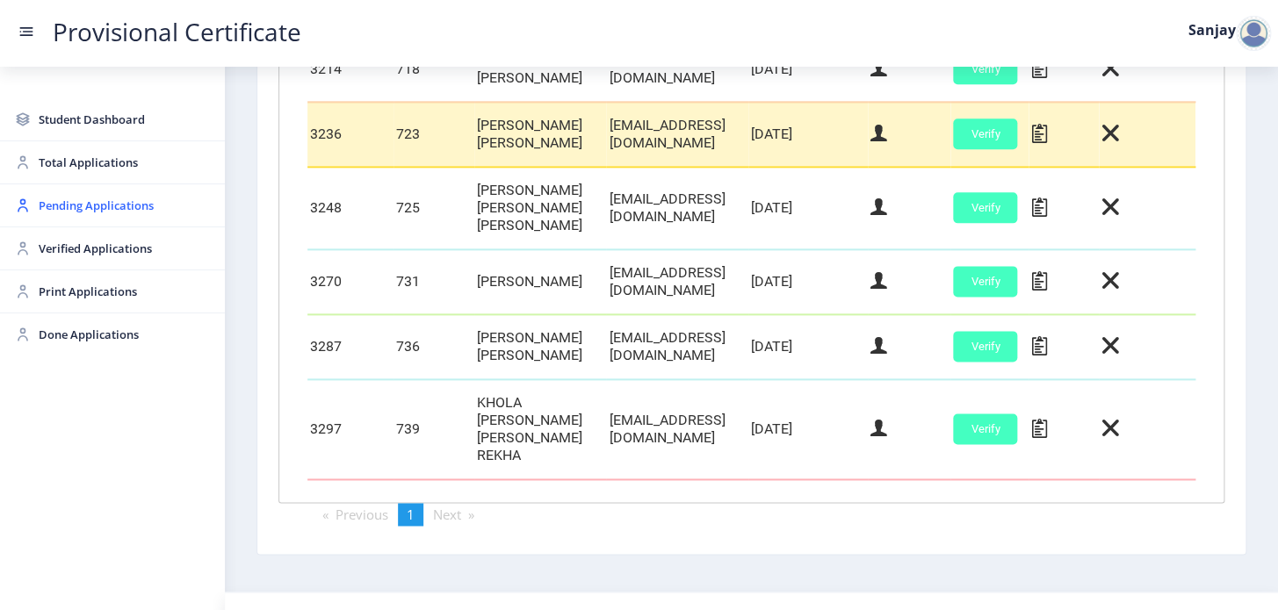
scroll to position [818, 0]
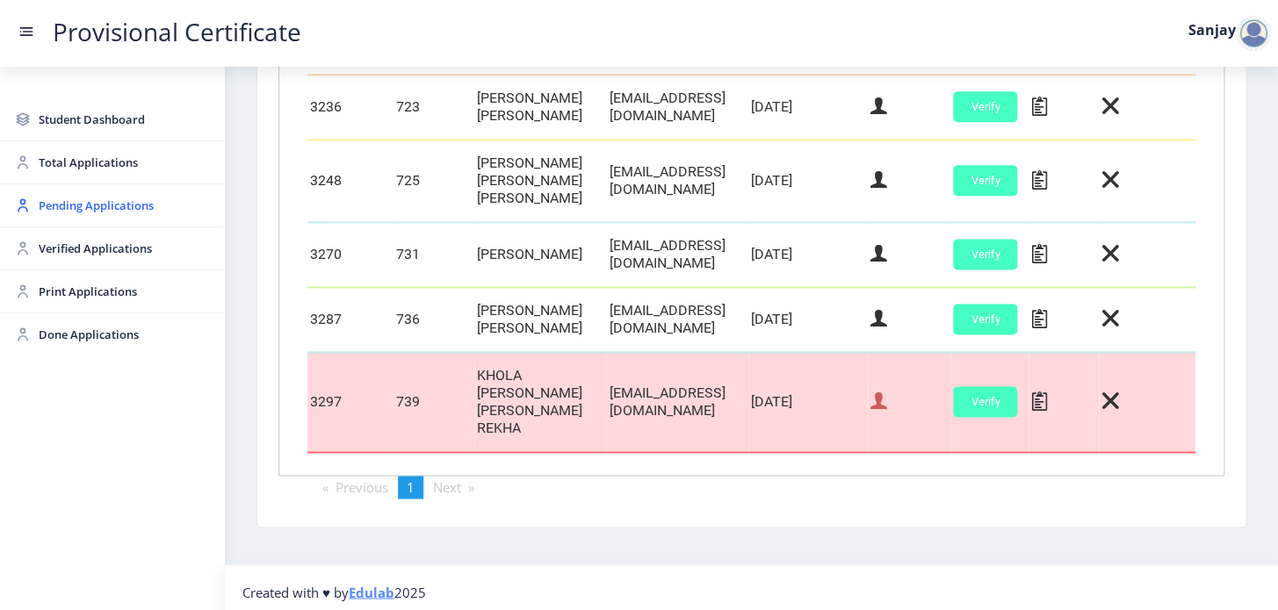
click at [887, 407] on icon at bounding box center [878, 401] width 17 height 23
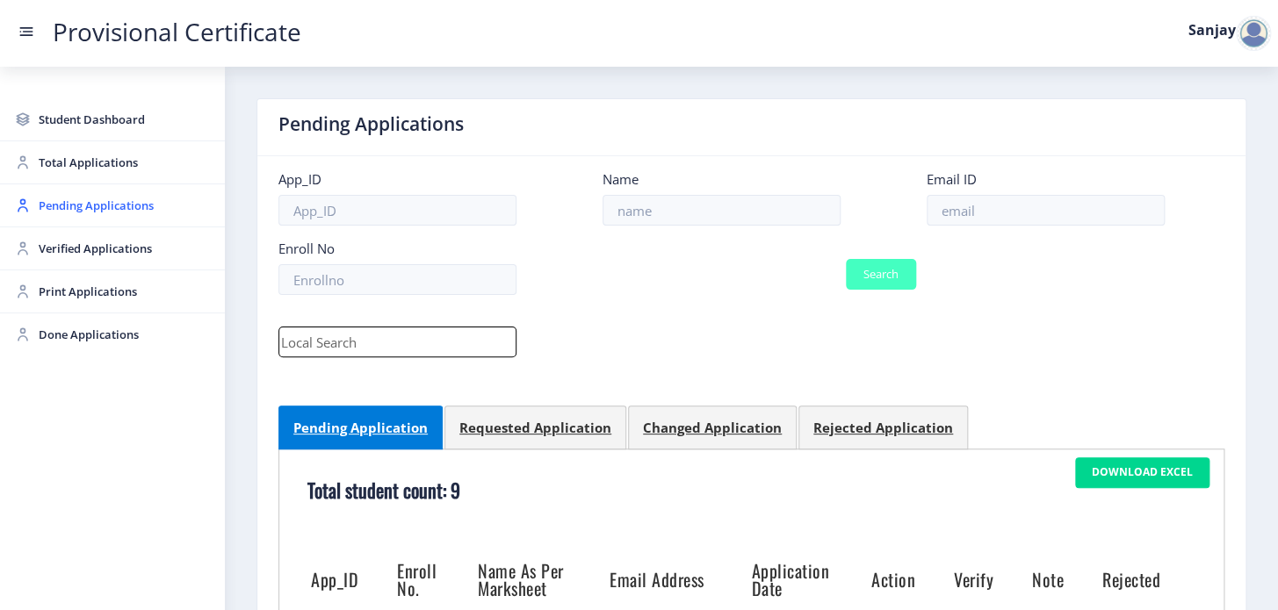
select select "May"
select select "A+"
select select "Regular"
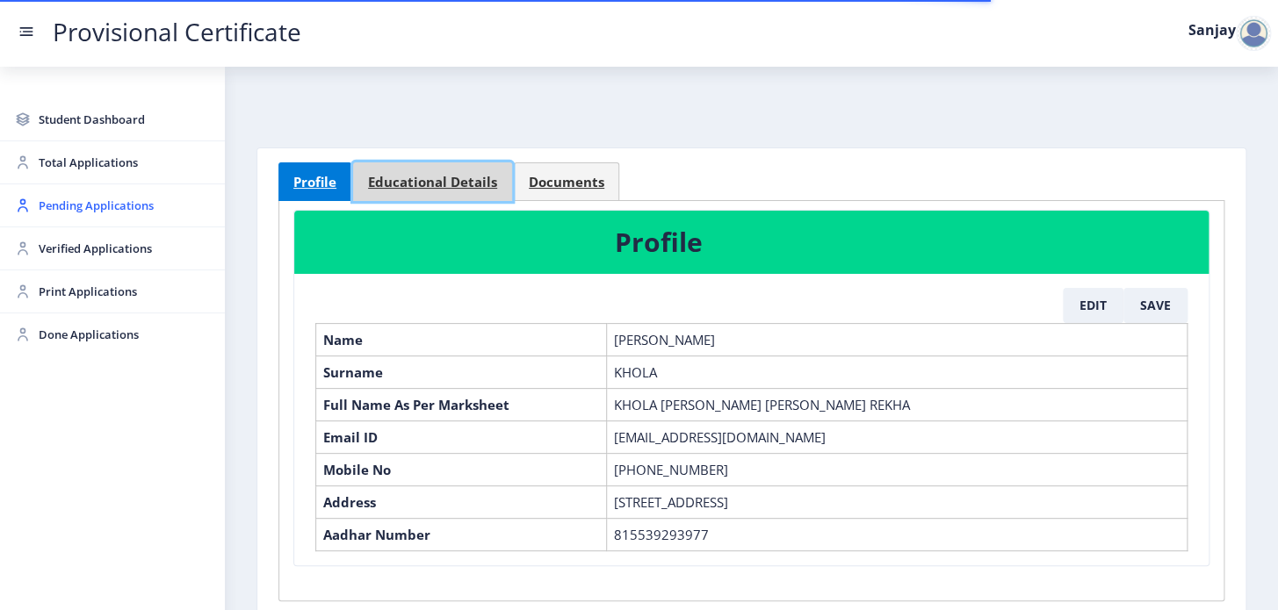
click at [491, 184] on span "Educational Details" at bounding box center [432, 182] width 129 height 13
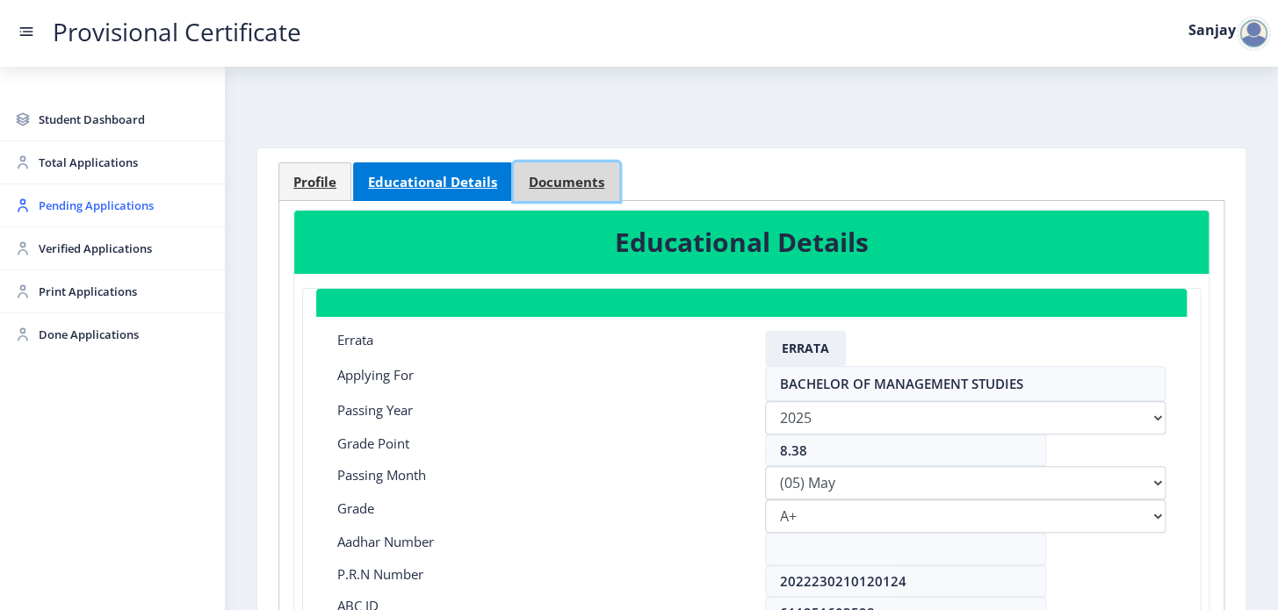
click at [586, 180] on span "Documents" at bounding box center [567, 182] width 76 height 13
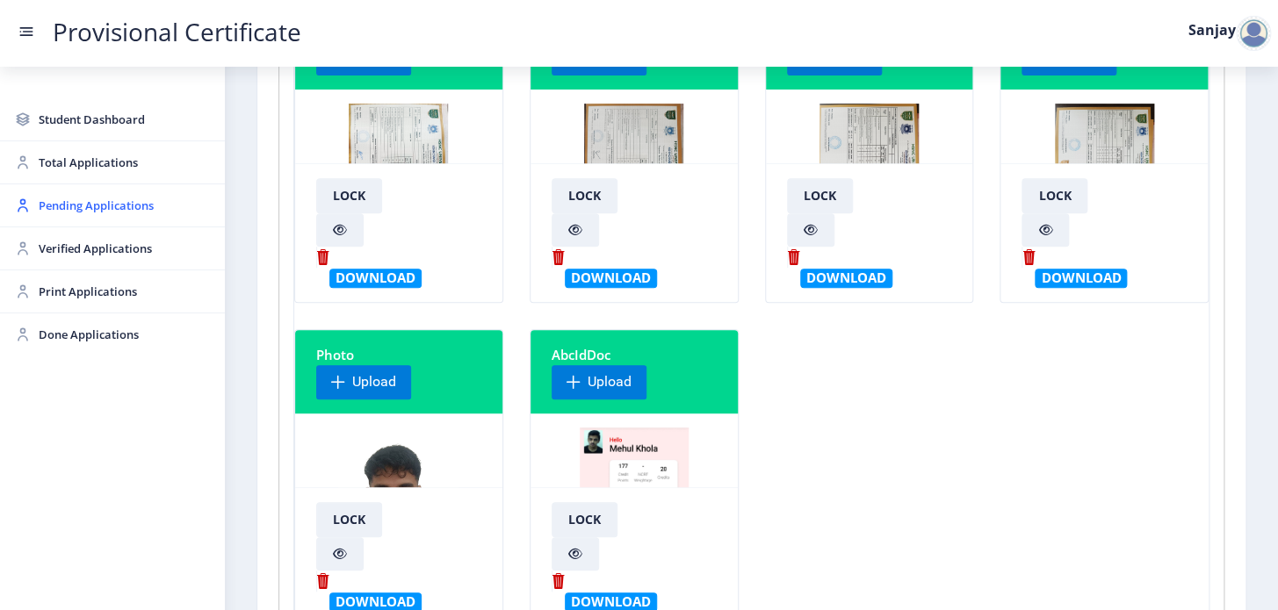
scroll to position [239, 0]
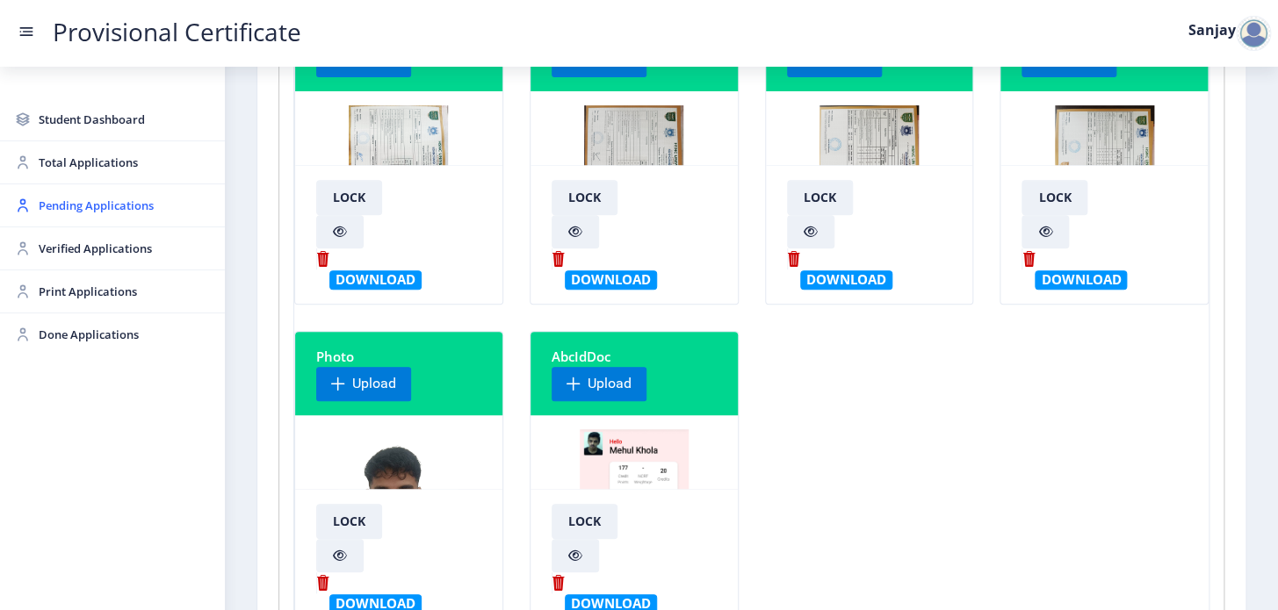
click at [852, 155] on img at bounding box center [868, 171] width 99 height 132
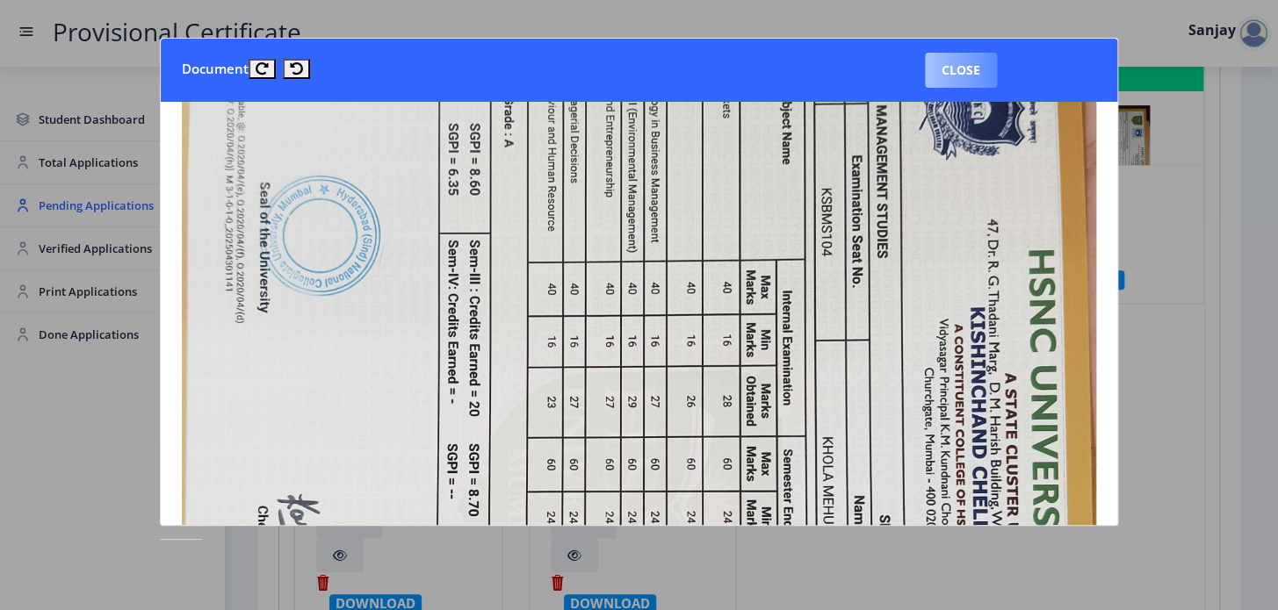
click at [973, 64] on button "Close" at bounding box center [961, 70] width 72 height 35
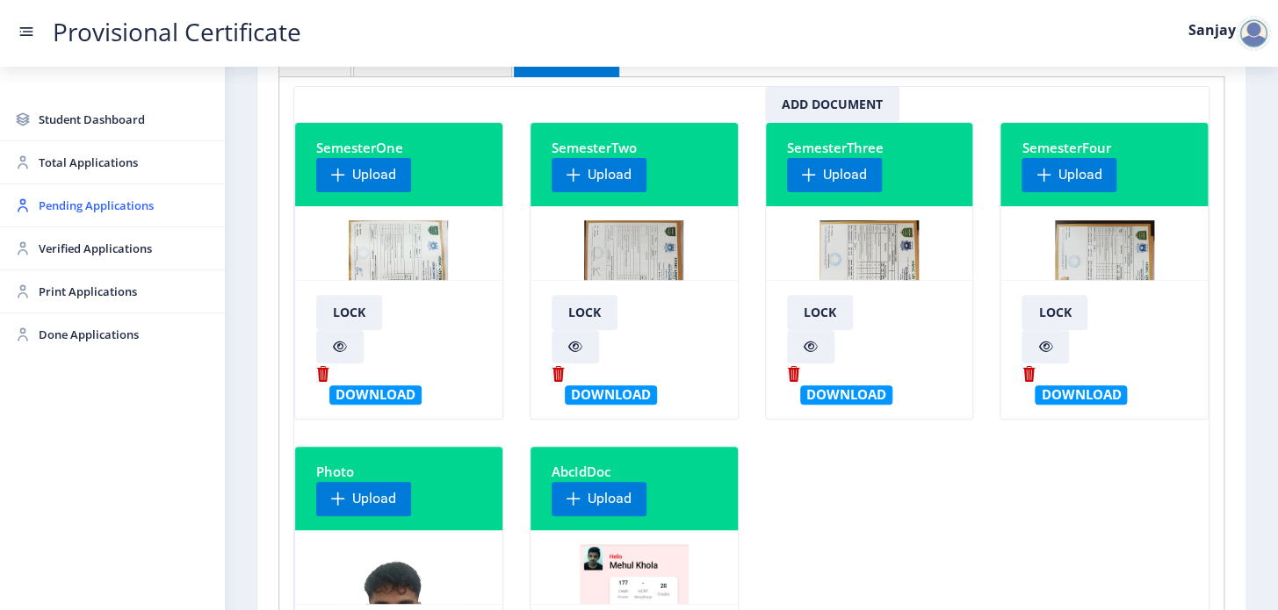
scroll to position [0, 0]
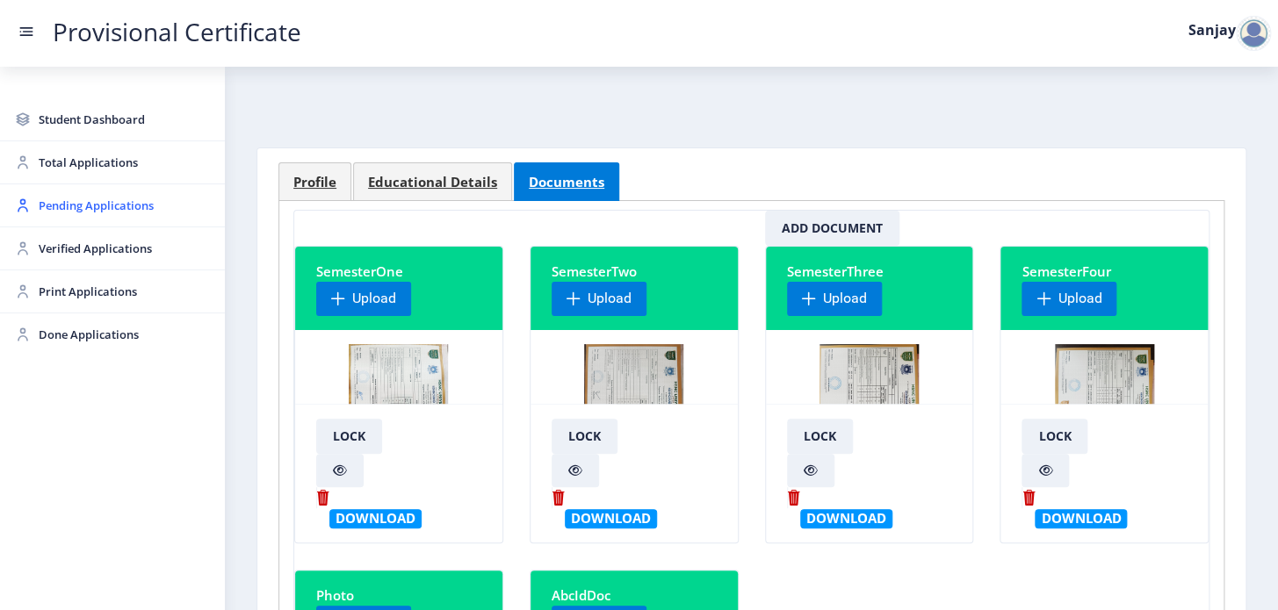
click at [1259, 28] on div at bounding box center [1252, 33] width 35 height 35
click at [1216, 121] on span "Log out" at bounding box center [1207, 128] width 112 height 21
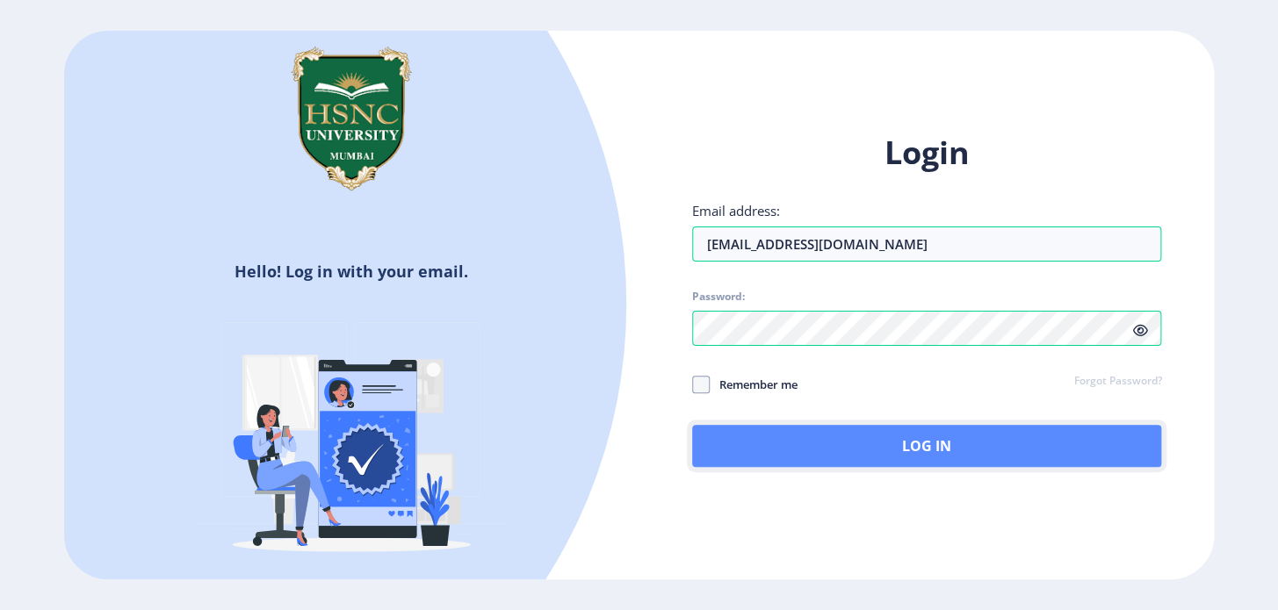
click at [853, 443] on button "Log In" at bounding box center [927, 446] width 470 height 42
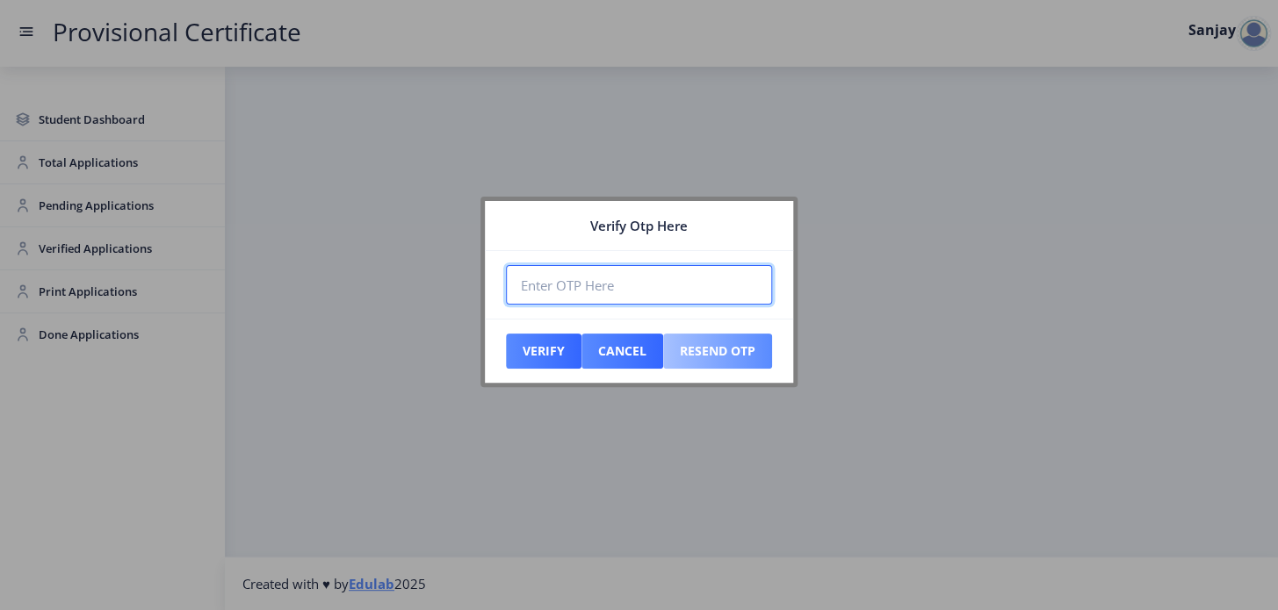
paste input "557523"
type input "557523"
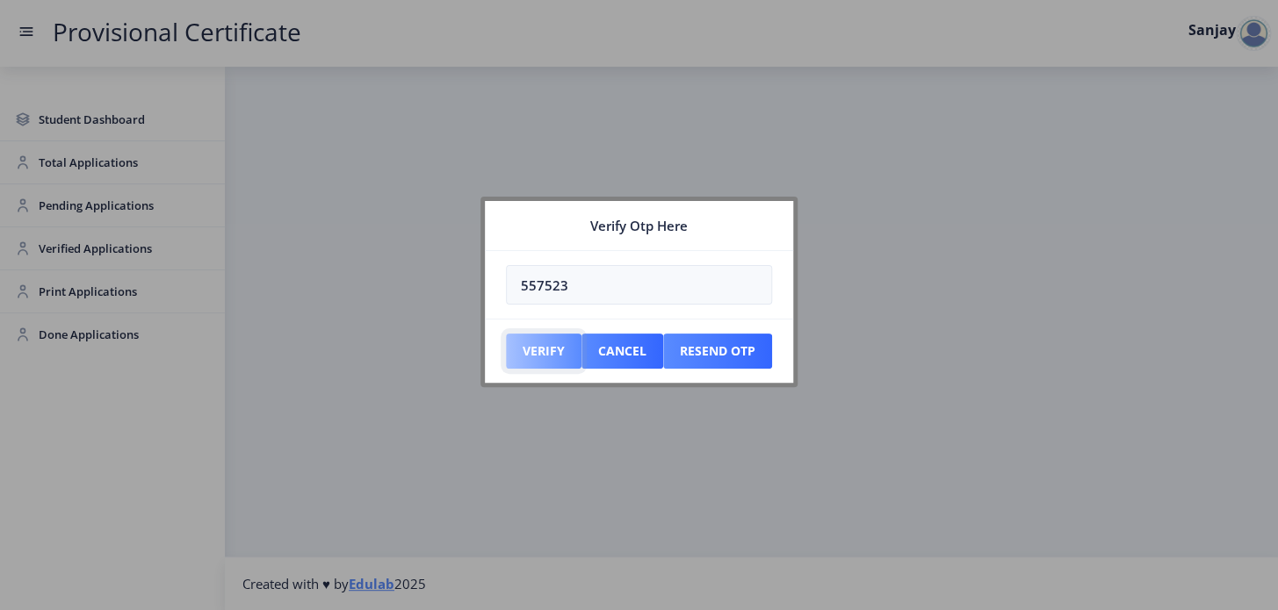
click at [533, 355] on button "Verify" at bounding box center [544, 351] width 76 height 35
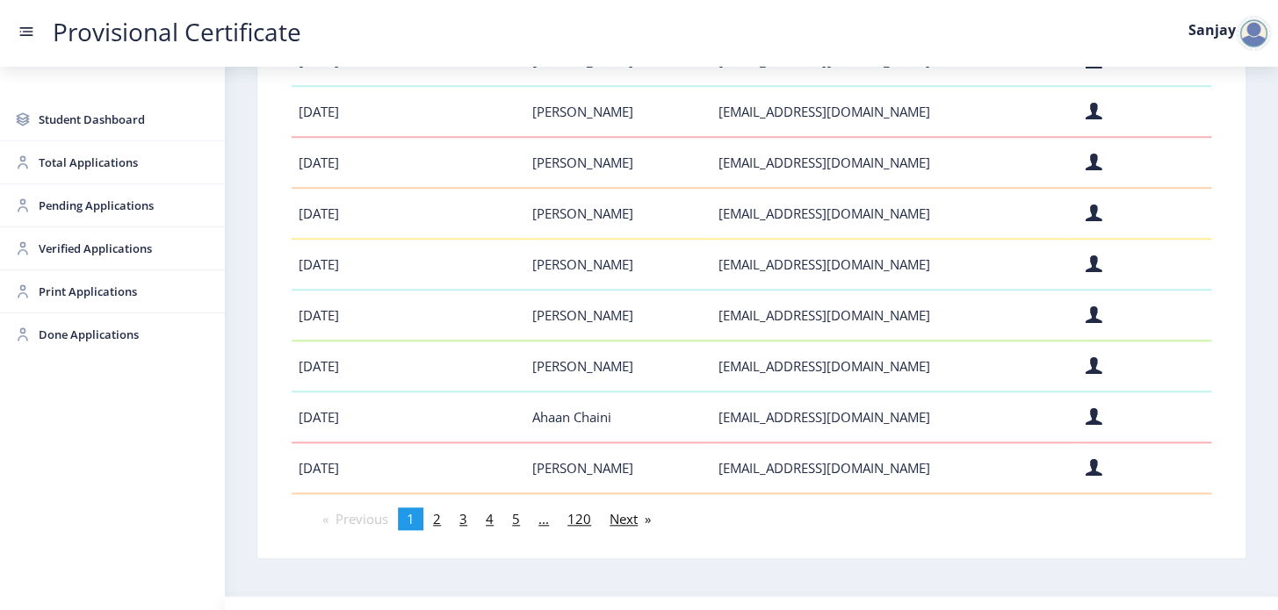
scroll to position [479, 0]
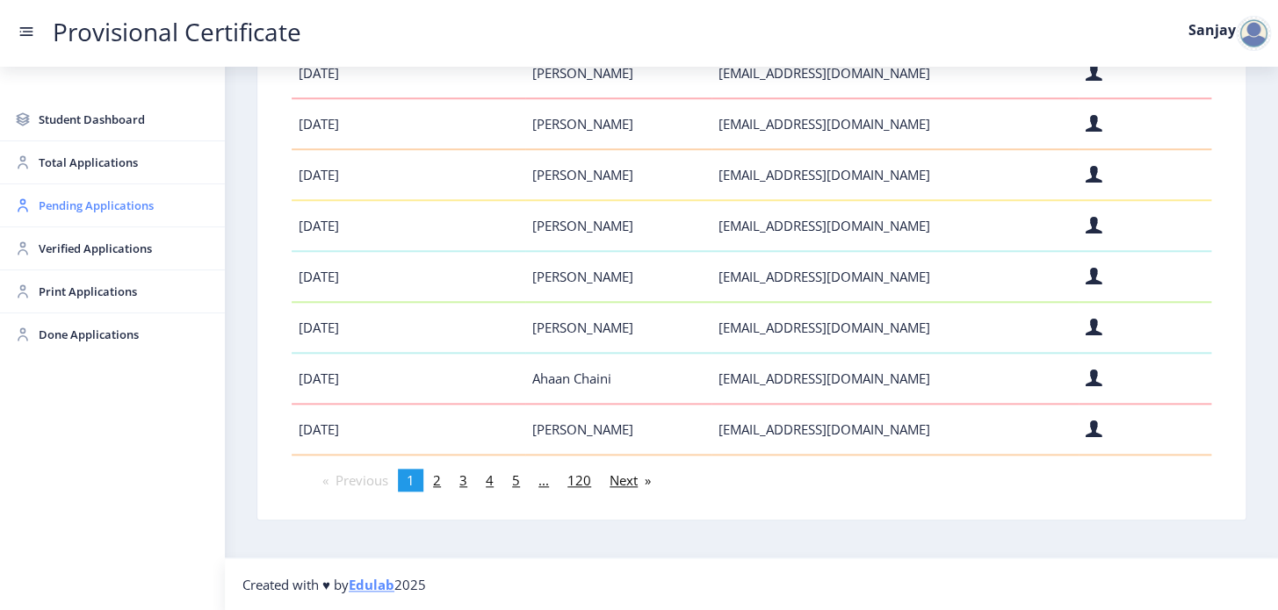
click at [73, 207] on span "Pending Applications" at bounding box center [125, 205] width 172 height 21
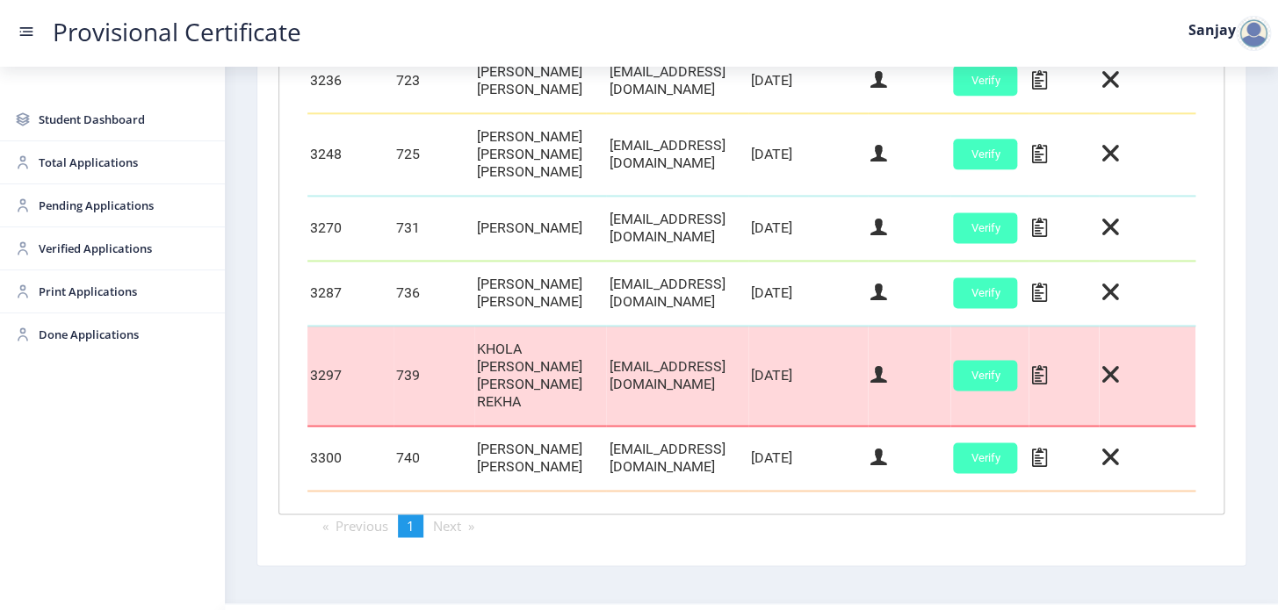
scroll to position [883, 0]
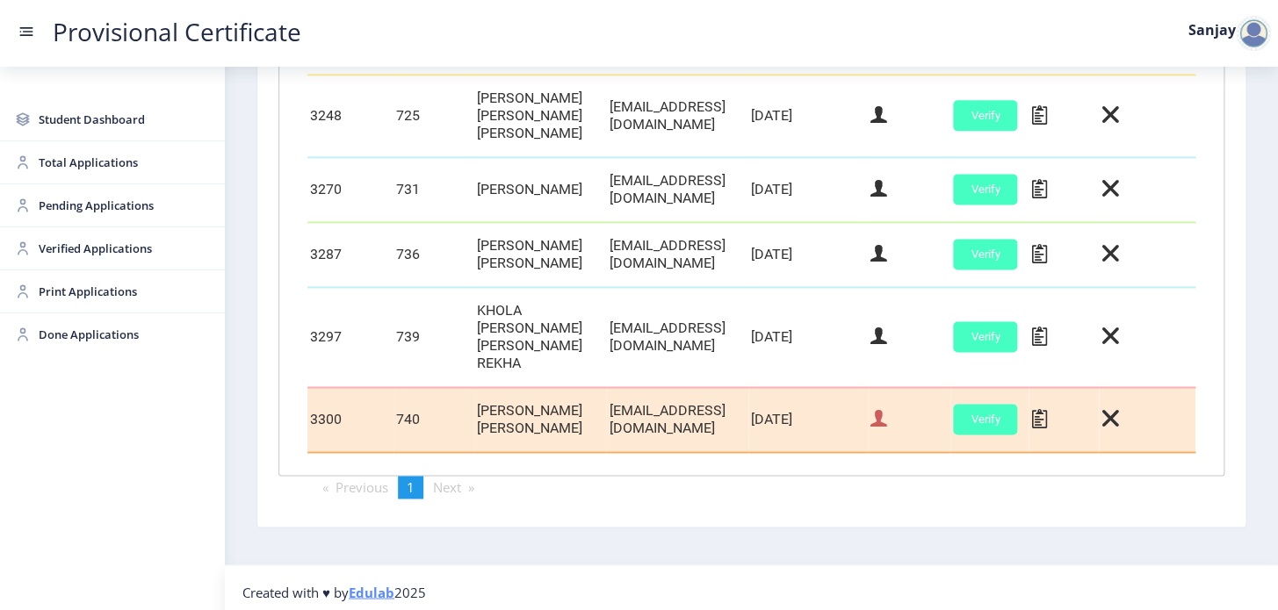
click at [887, 414] on icon at bounding box center [878, 418] width 17 height 23
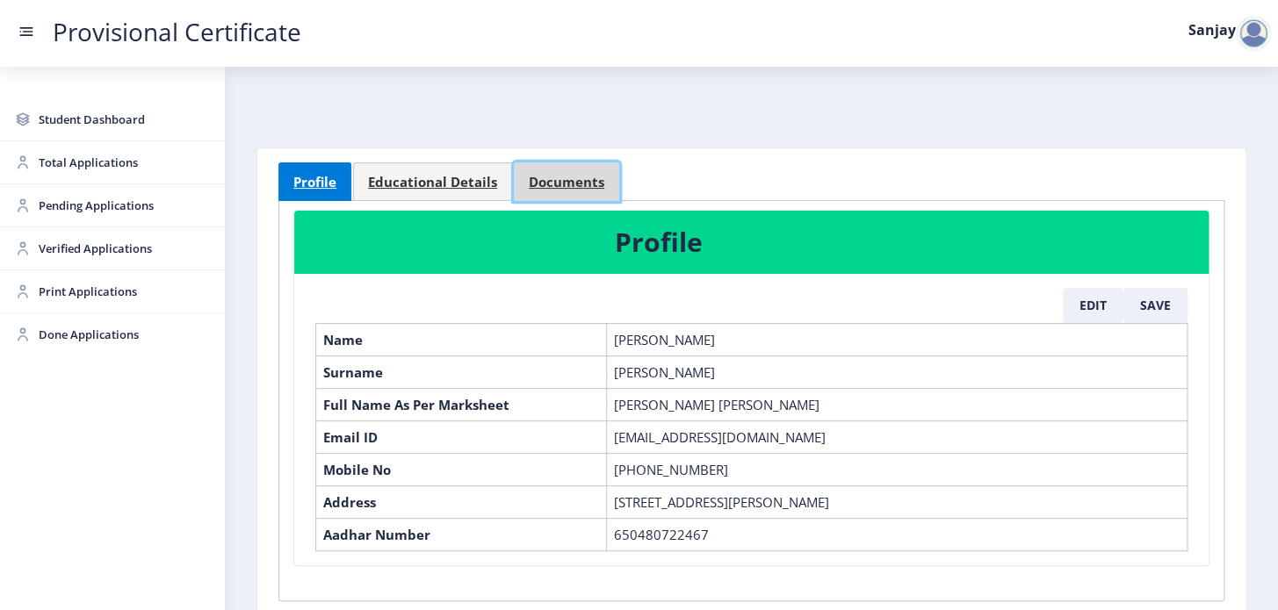
click at [540, 194] on link "Documents" at bounding box center [566, 181] width 105 height 39
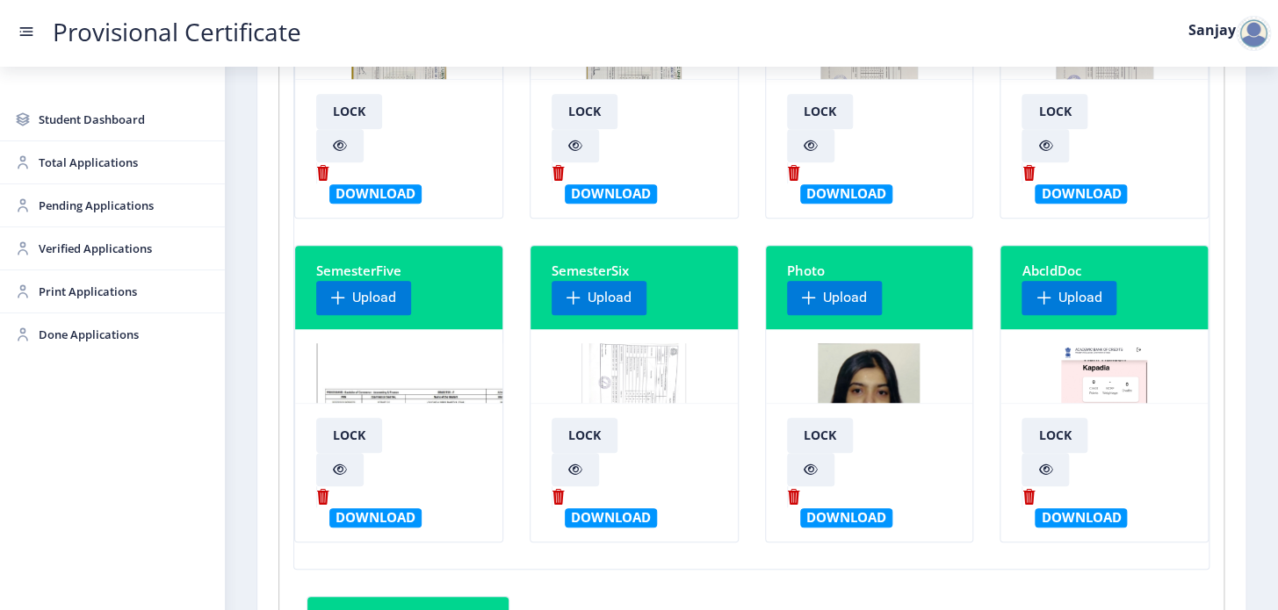
scroll to position [399, 0]
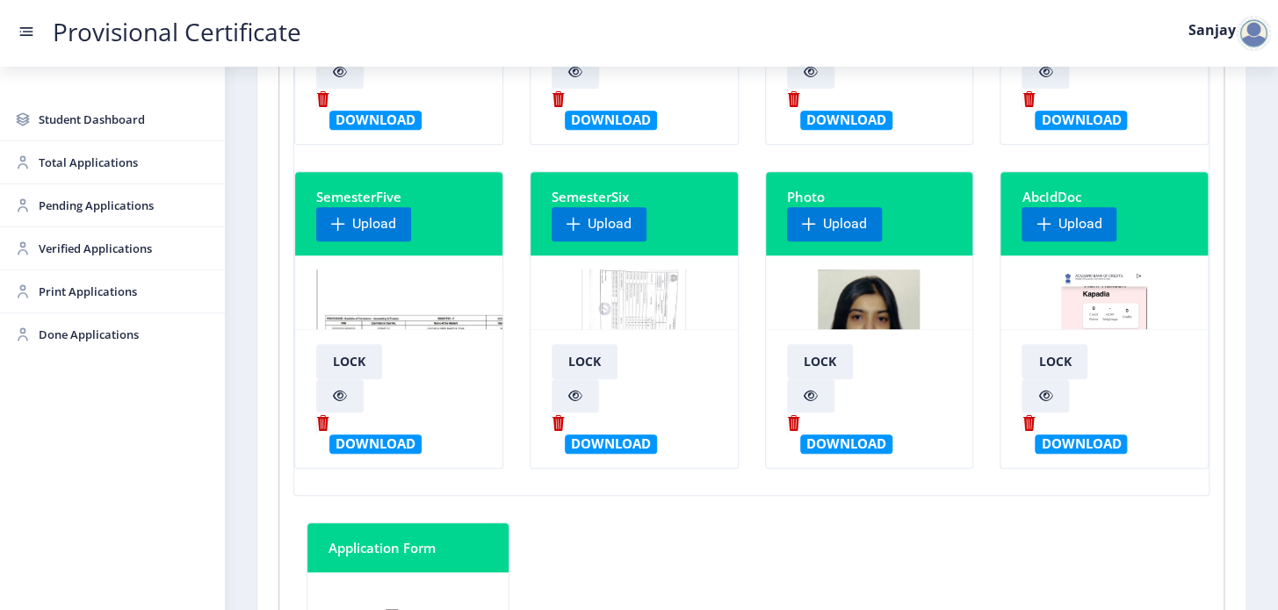
click at [645, 300] on img at bounding box center [633, 336] width 104 height 132
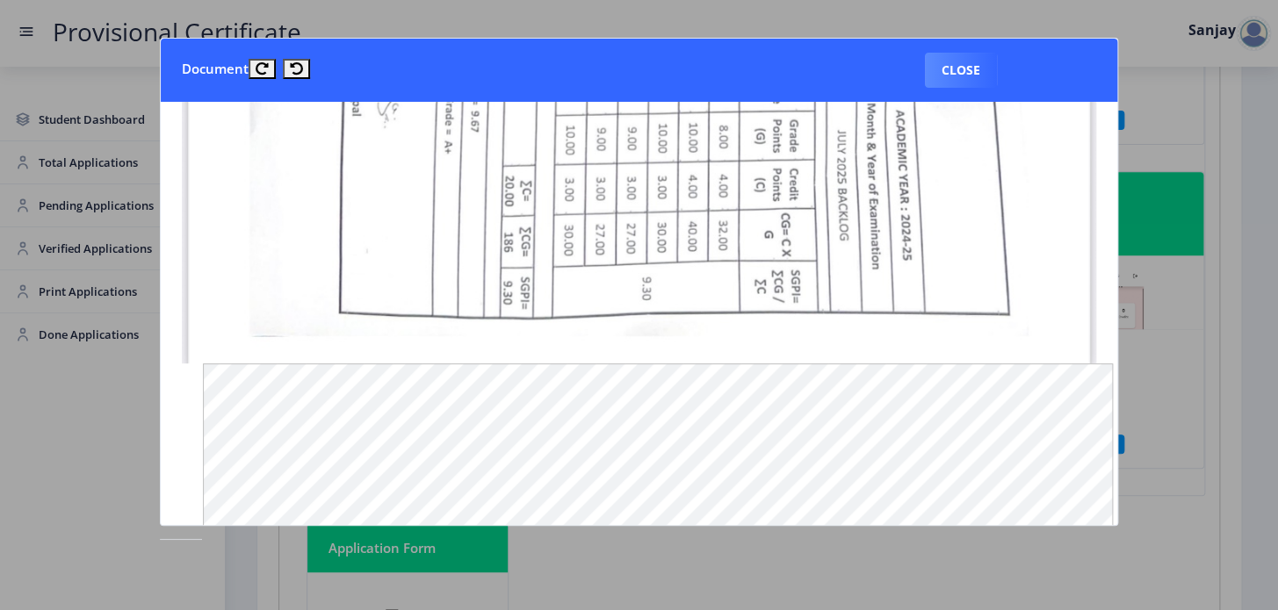
scroll to position [878, 0]
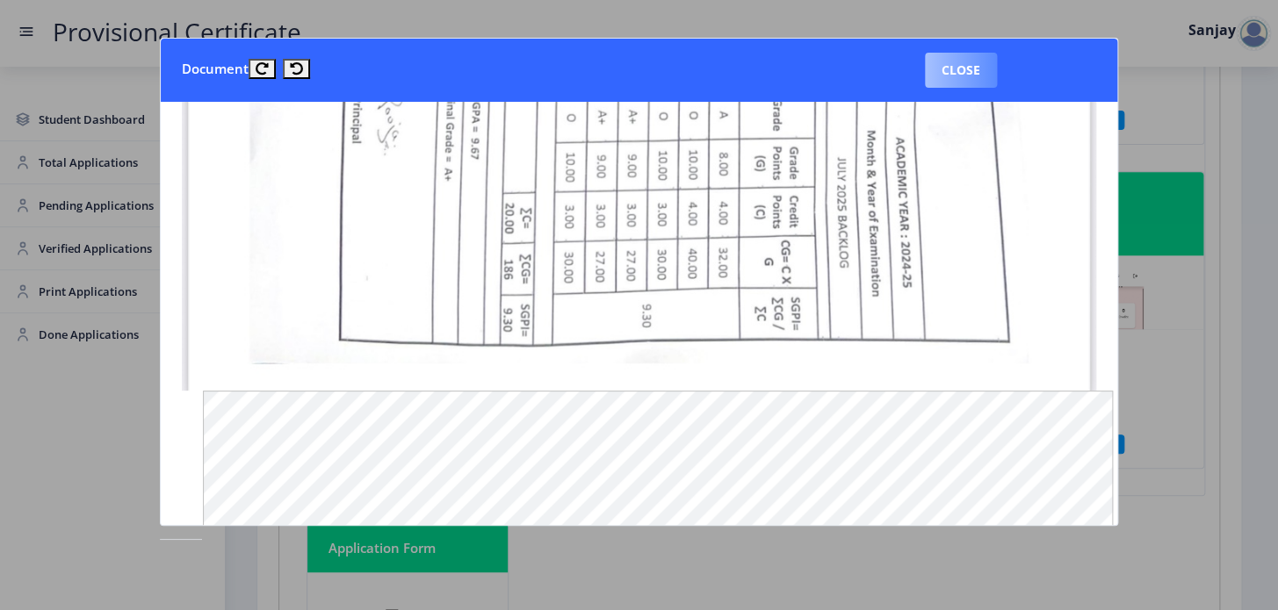
click at [965, 73] on button "Close" at bounding box center [961, 70] width 72 height 35
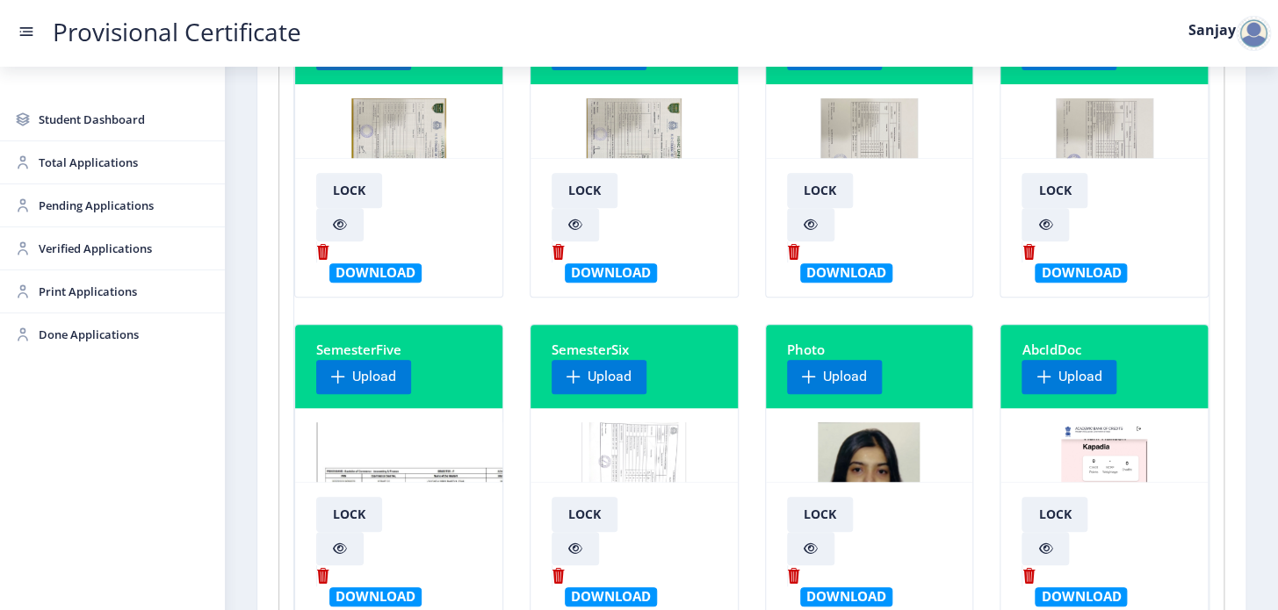
scroll to position [0, 0]
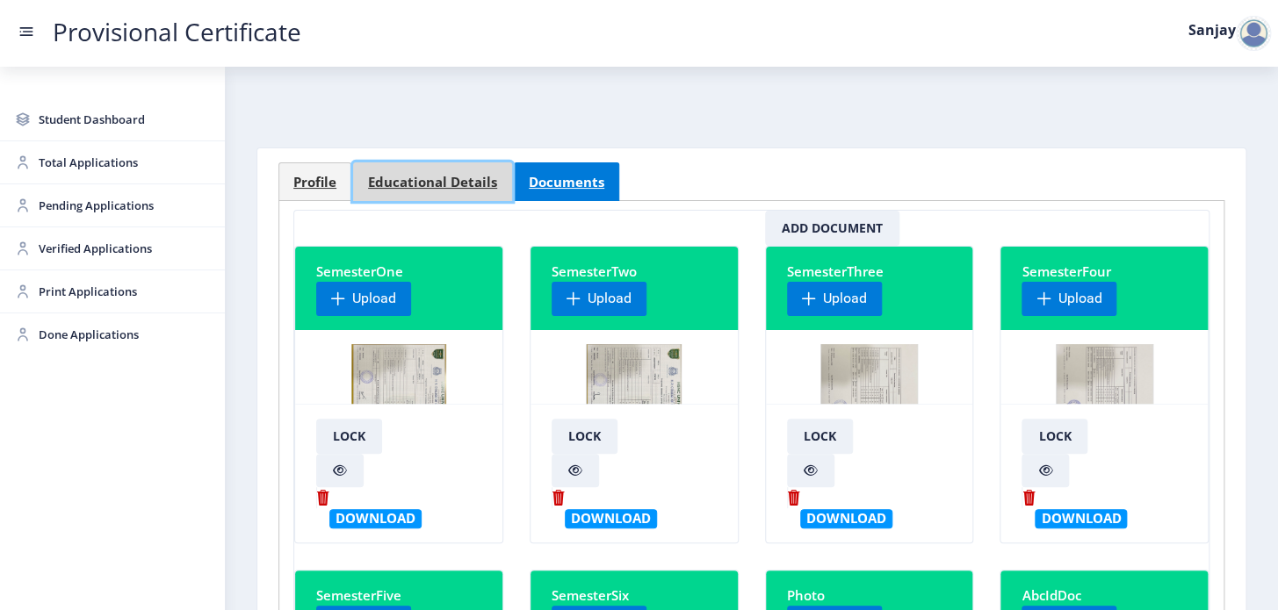
click at [453, 187] on span "Educational Details" at bounding box center [432, 182] width 129 height 13
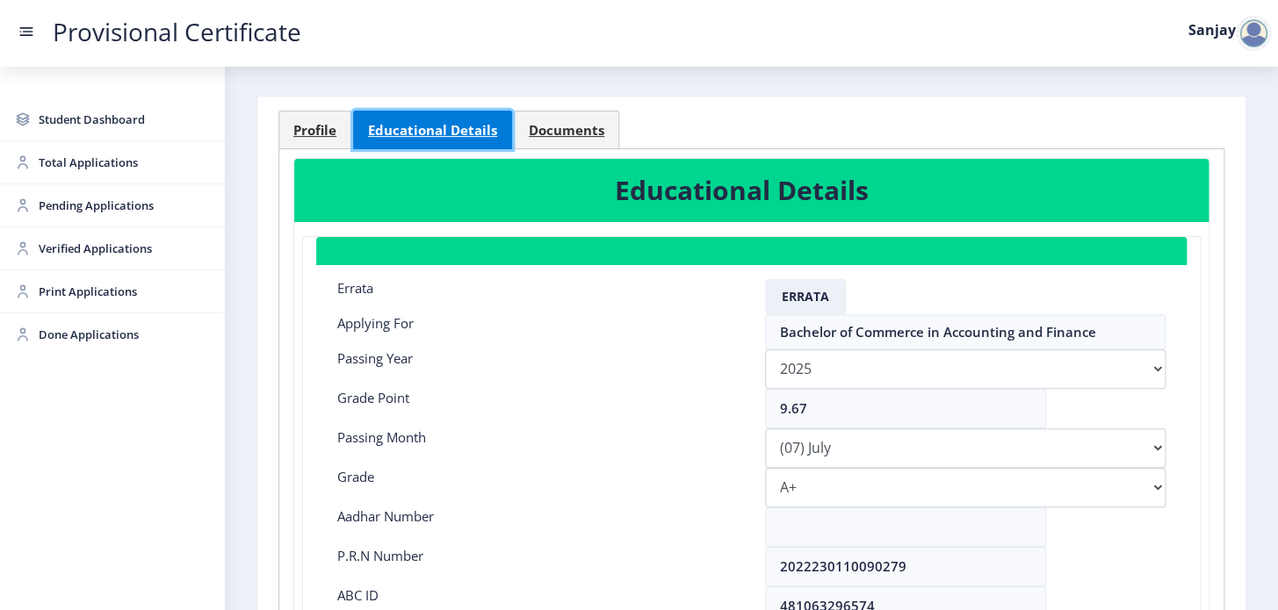
scroll to position [79, 0]
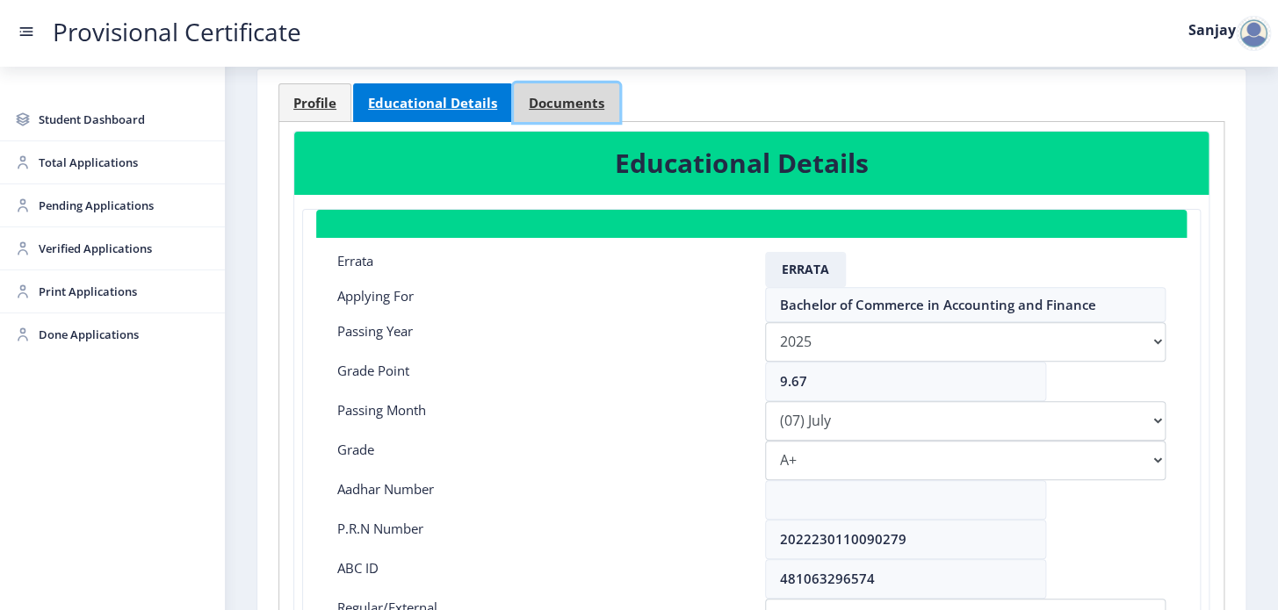
click at [580, 107] on span "Documents" at bounding box center [567, 103] width 76 height 13
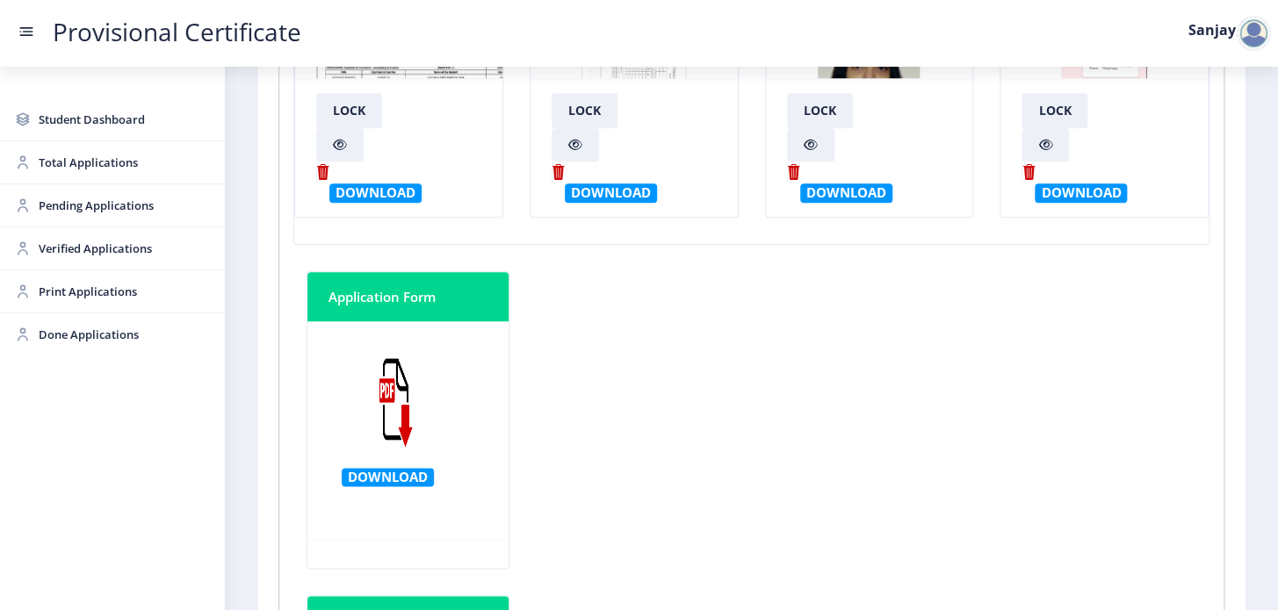
scroll to position [558, 0]
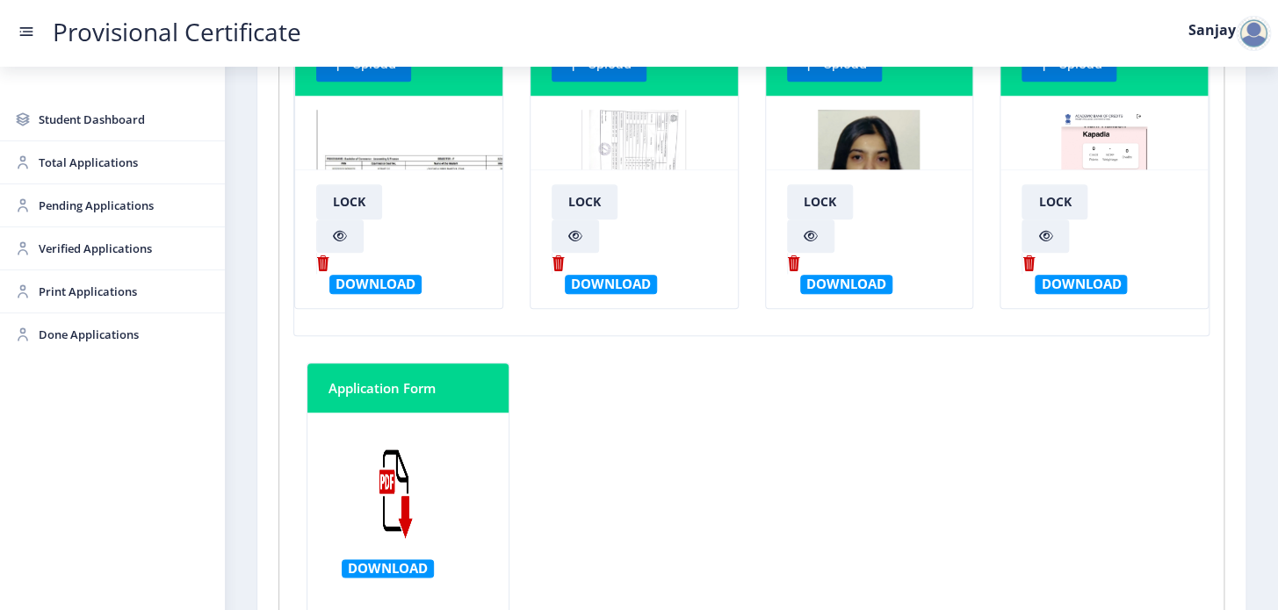
click at [611, 119] on img at bounding box center [633, 176] width 104 height 132
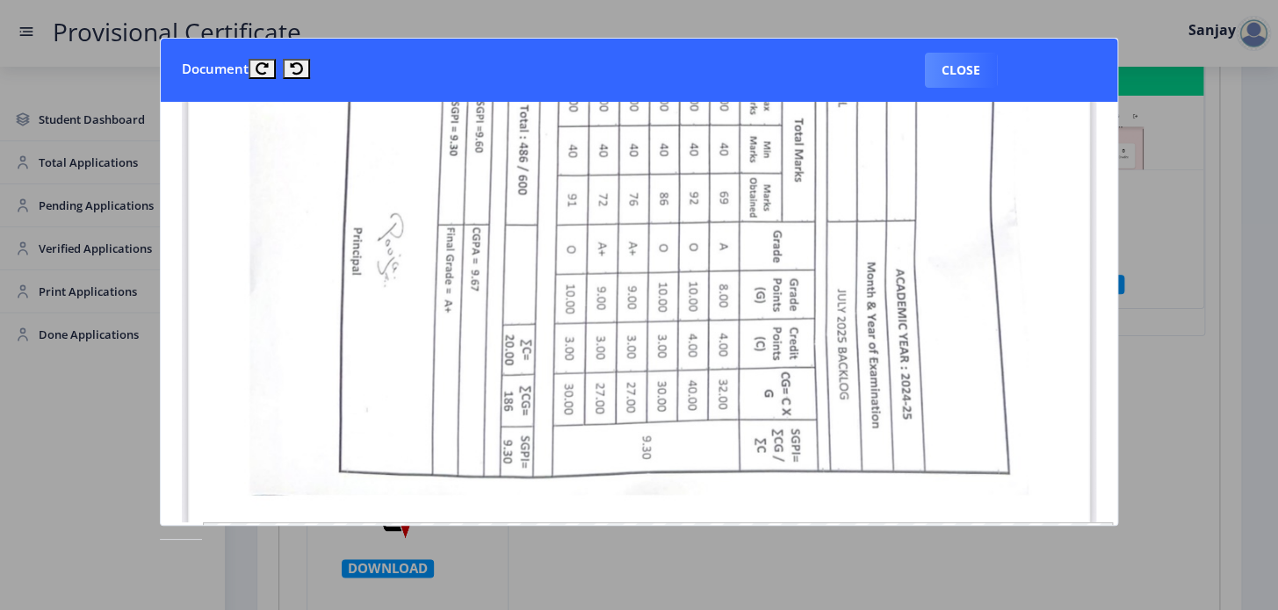
scroll to position [798, 0]
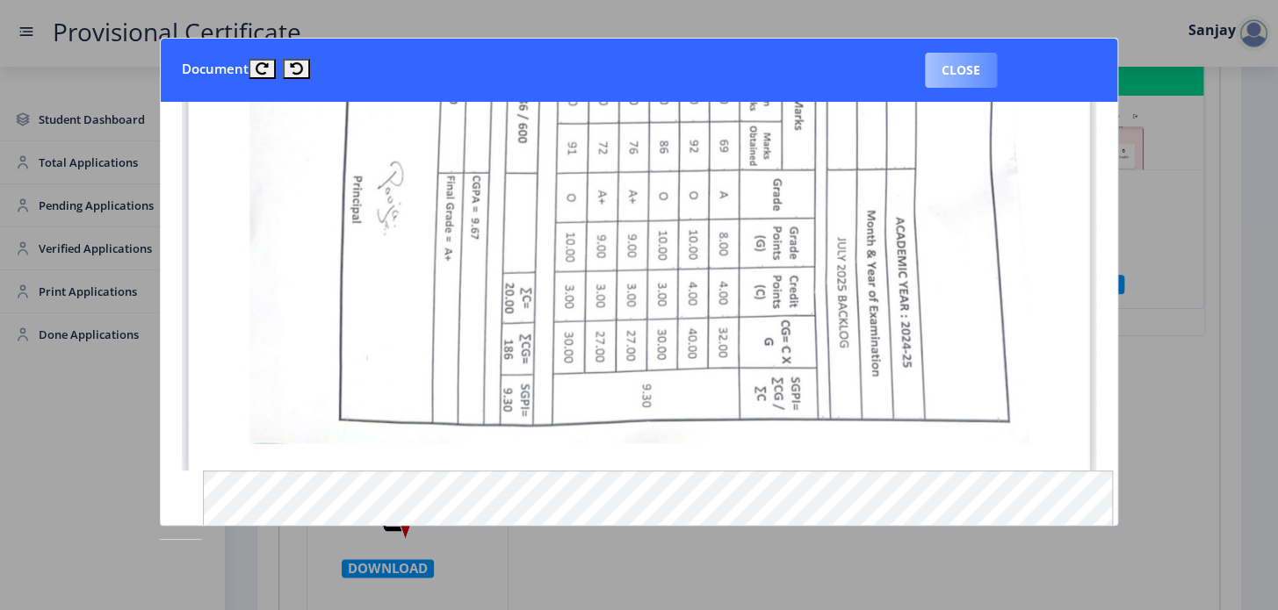
click at [980, 63] on button "Close" at bounding box center [961, 70] width 72 height 35
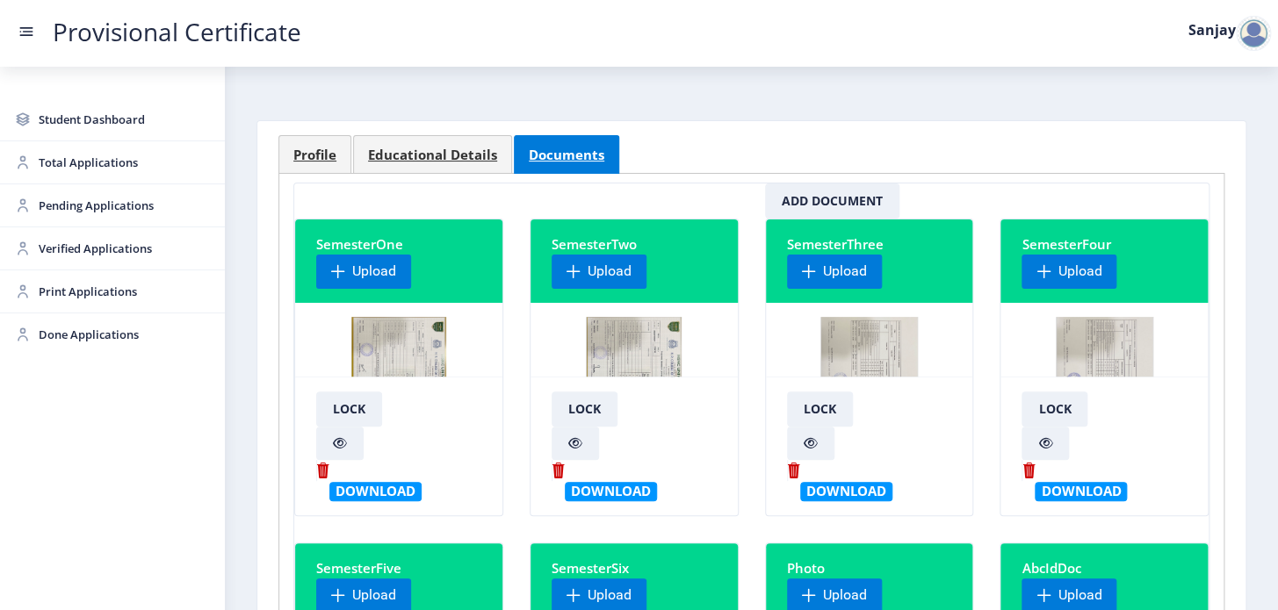
scroll to position [0, 0]
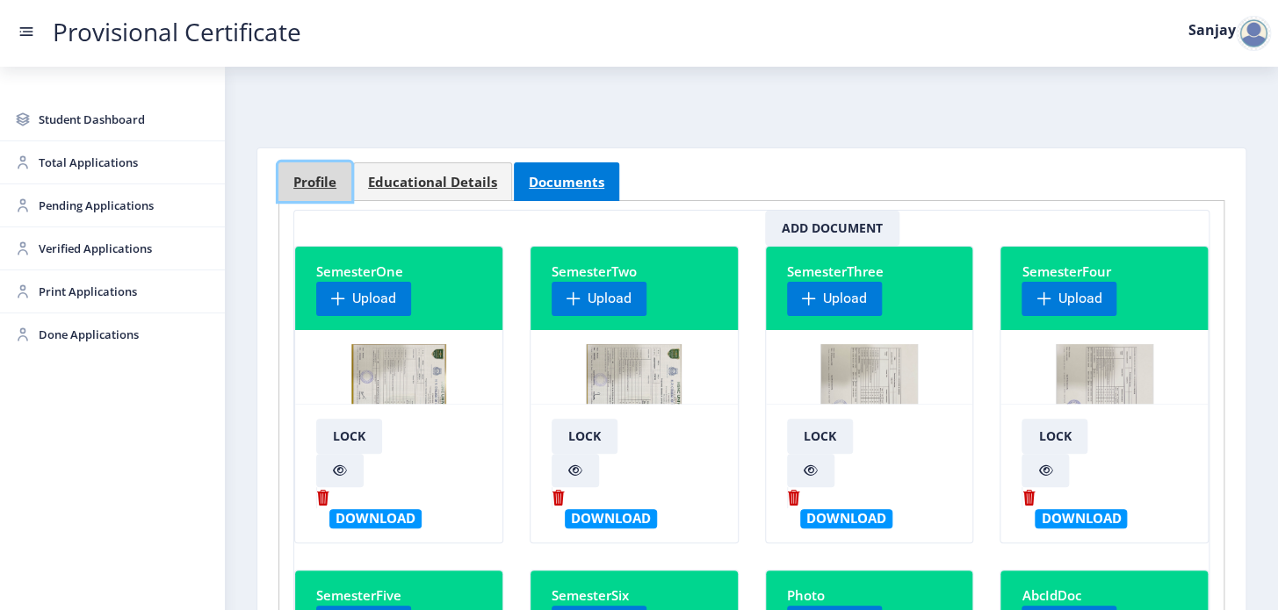
click at [327, 176] on span "Profile" at bounding box center [314, 182] width 43 height 13
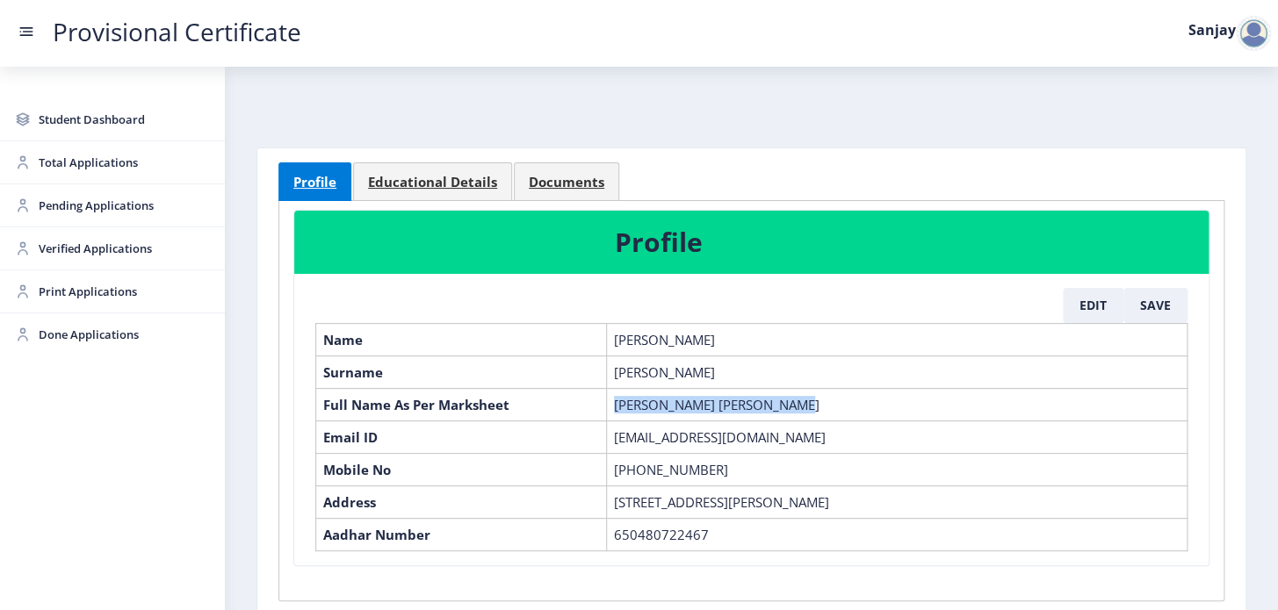
drag, startPoint x: 612, startPoint y: 398, endPoint x: 813, endPoint y: 407, distance: 201.3
click at [813, 407] on td "Kapadia Vidhi Rakesh Jesal" at bounding box center [896, 404] width 580 height 32
copy td "Kapadia Vidhi Rakesh Jesal"
click at [414, 176] on span "Educational Details" at bounding box center [432, 182] width 129 height 13
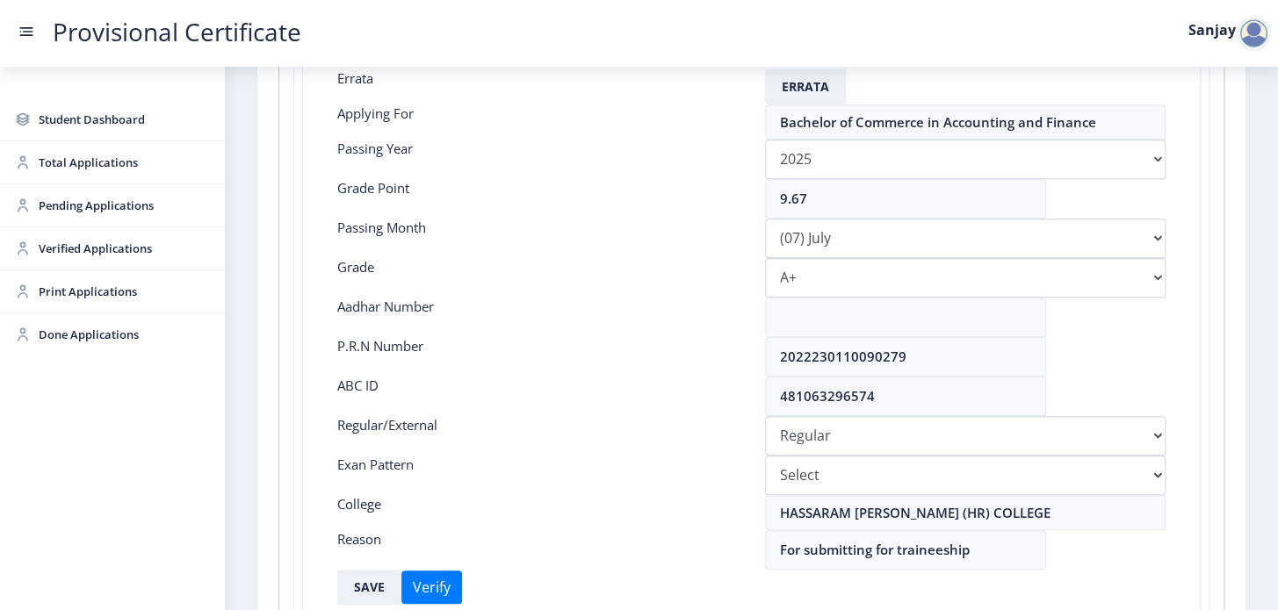
scroll to position [399, 0]
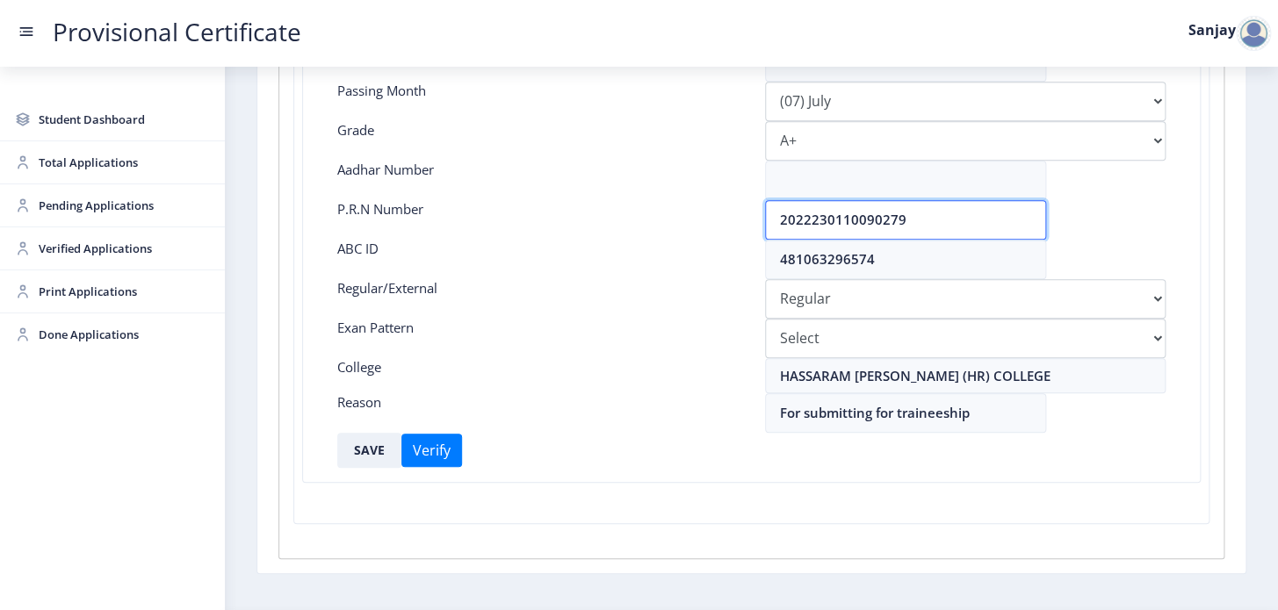
drag, startPoint x: 776, startPoint y: 218, endPoint x: 1047, endPoint y: 228, distance: 270.7
click at [1047, 228] on div "2022230110090279" at bounding box center [966, 220] width 428 height 40
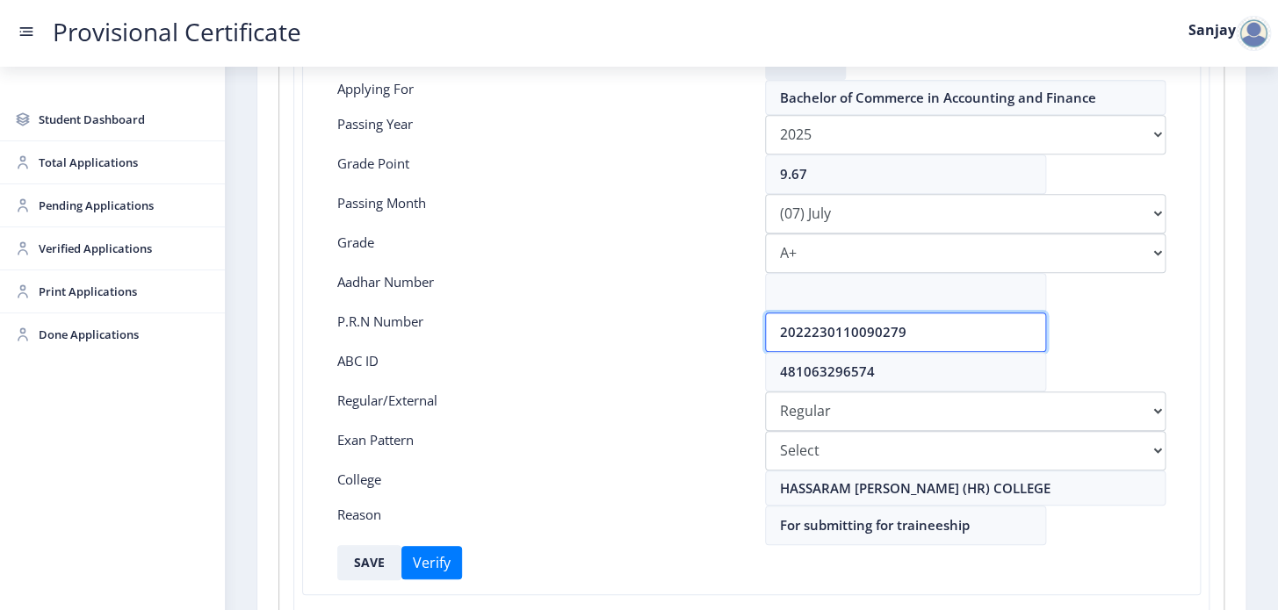
scroll to position [239, 0]
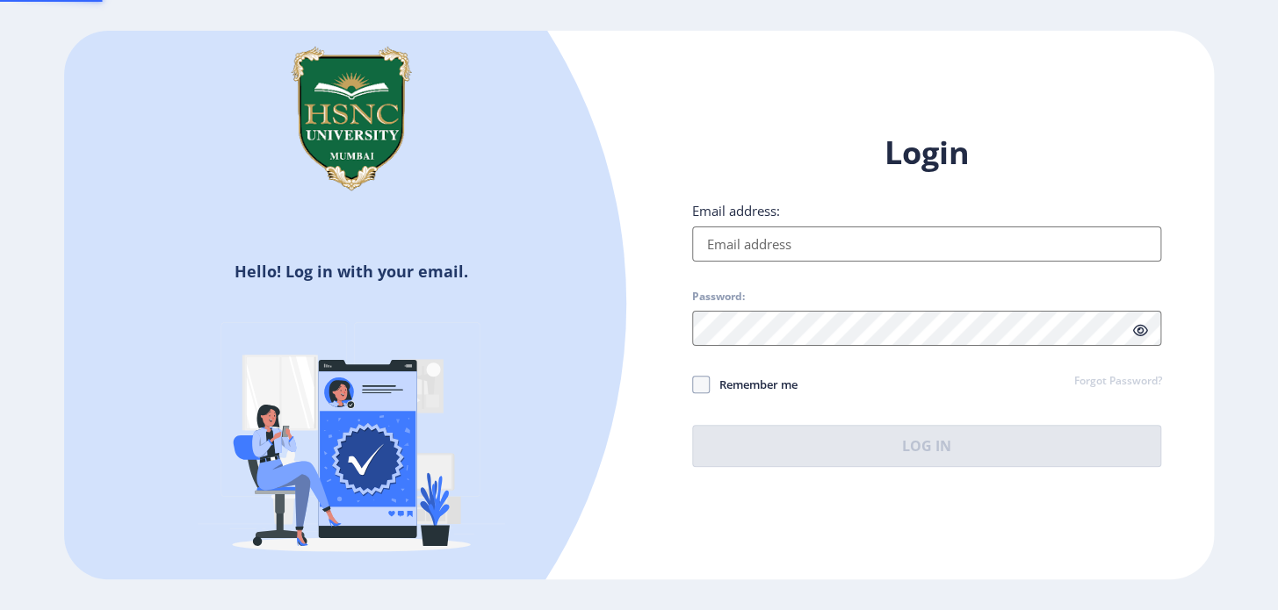
type input "[EMAIL_ADDRESS][DOMAIN_NAME]"
